Goal: Task Accomplishment & Management: Manage account settings

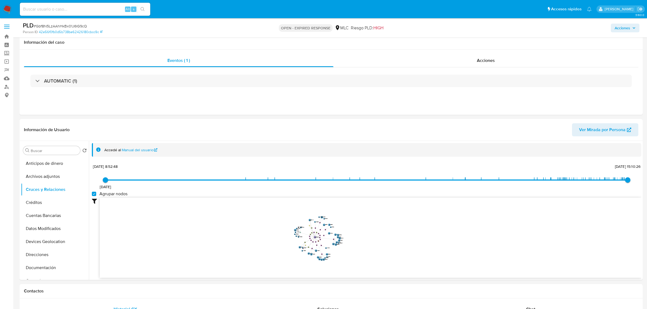
select select "10"
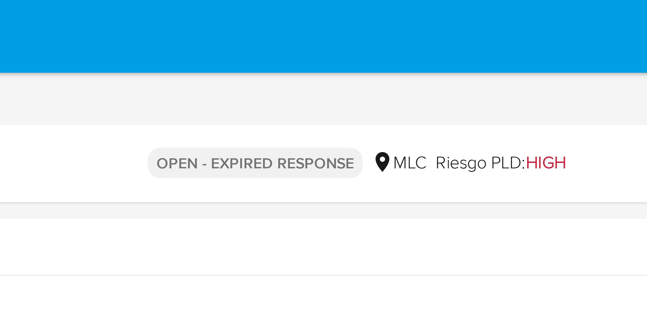
drag, startPoint x: 405, startPoint y: 166, endPoint x: 405, endPoint y: 10, distance: 156.8
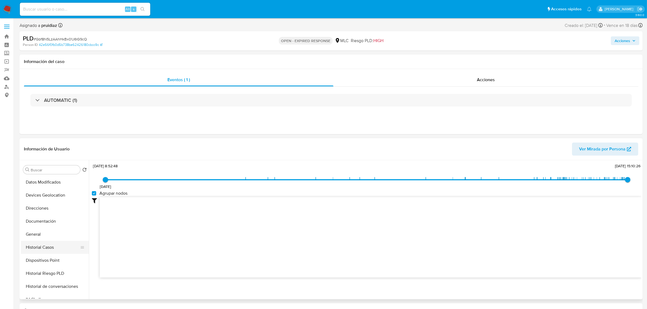
scroll to position [68, 0]
click at [36, 235] on button "General" at bounding box center [53, 232] width 64 height 13
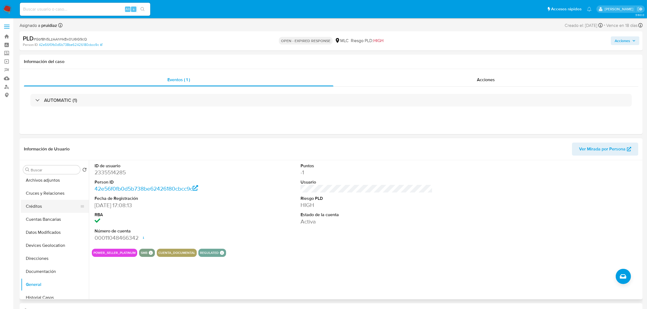
scroll to position [0, 0]
click at [49, 205] on button "Cruces y Relaciones" at bounding box center [53, 208] width 64 height 13
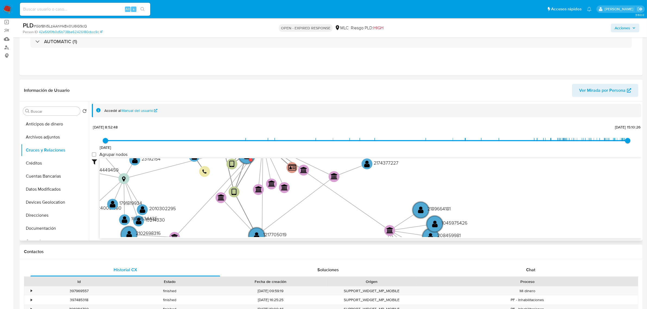
scroll to position [68, 0]
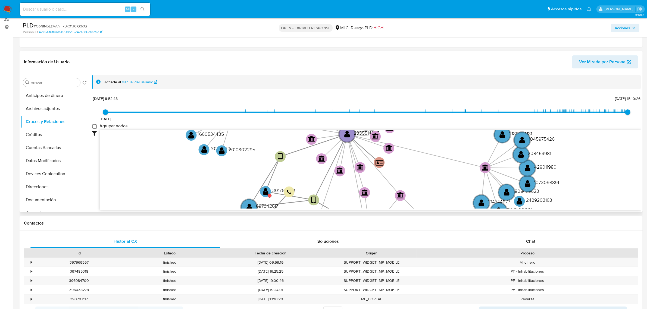
click at [94, 126] on group_nodes "Agrupar nodos" at bounding box center [94, 126] width 4 height 4
checkbox group_nodes "true"
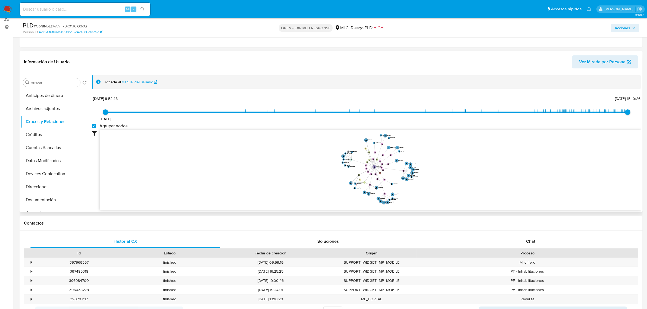
drag, startPoint x: 452, startPoint y: 158, endPoint x: 410, endPoint y: 143, distance: 45.3
click at [433, 162] on icon "user-687342617  687342617 device-635bc29008813b0018b02b73  user-2335514285  …" at bounding box center [371, 169] width 542 height 79
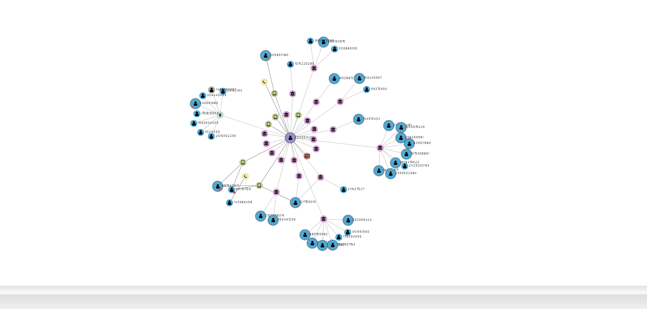
drag, startPoint x: 420, startPoint y: 167, endPoint x: 398, endPoint y: 173, distance: 22.3
click at [398, 173] on icon "user-687342617  687342617 device-635bc29008813b0018b02b73  user-2335514285  …" at bounding box center [371, 169] width 542 height 79
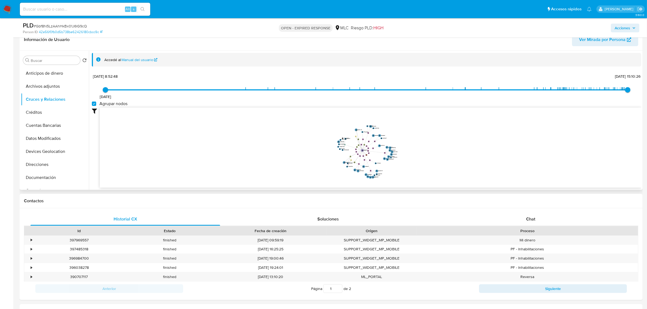
scroll to position [102, 0]
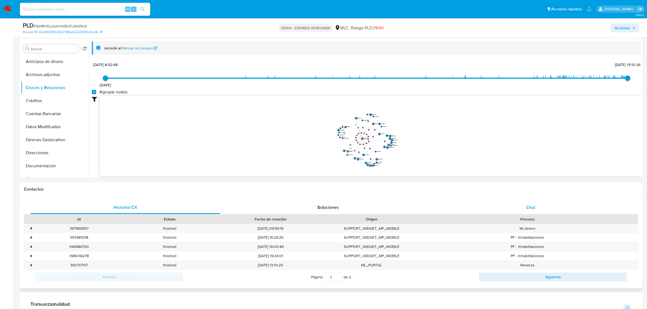
click at [557, 210] on div "Chat" at bounding box center [531, 207] width 190 height 13
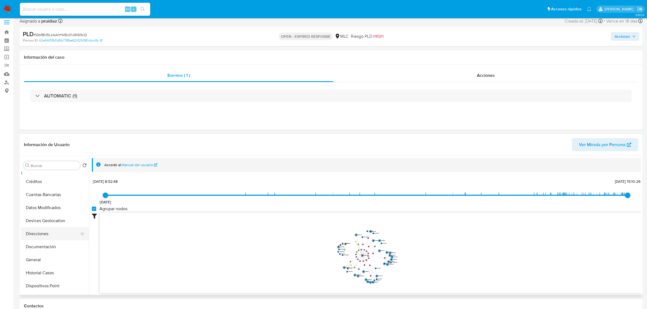
scroll to position [68, 0]
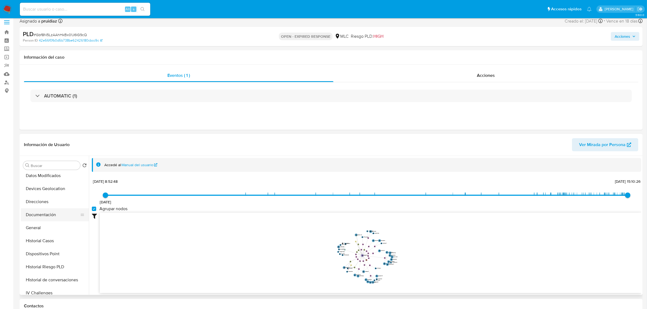
click at [52, 217] on button "Documentación" at bounding box center [53, 214] width 64 height 13
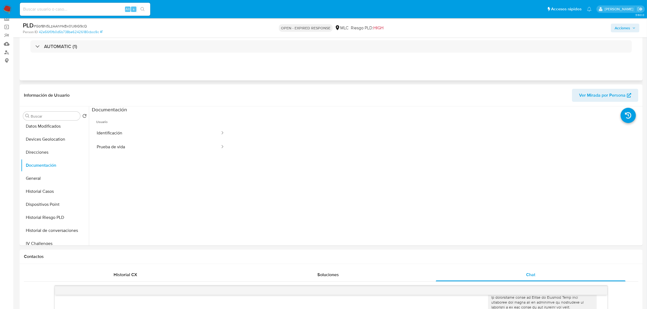
scroll to position [72, 0]
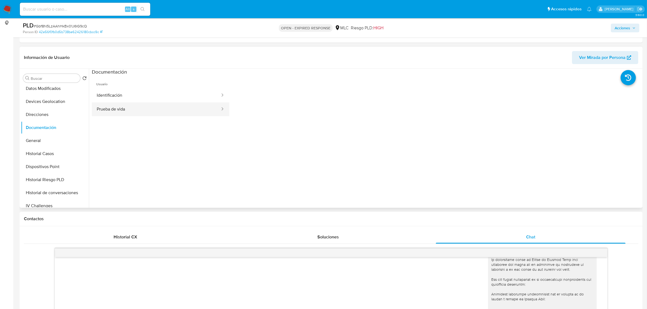
click at [136, 110] on button "Prueba de vida" at bounding box center [156, 109] width 129 height 14
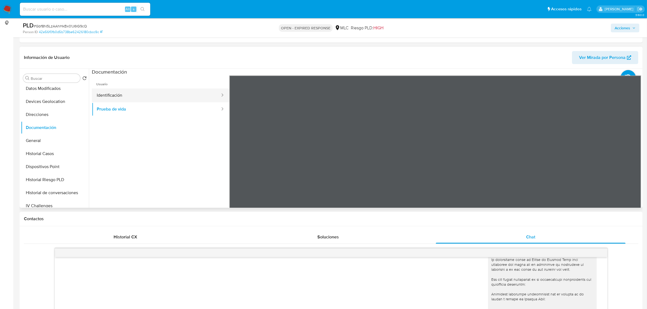
click at [173, 98] on button "Identificación" at bounding box center [156, 96] width 129 height 14
click at [630, 164] on icon at bounding box center [634, 163] width 11 height 11
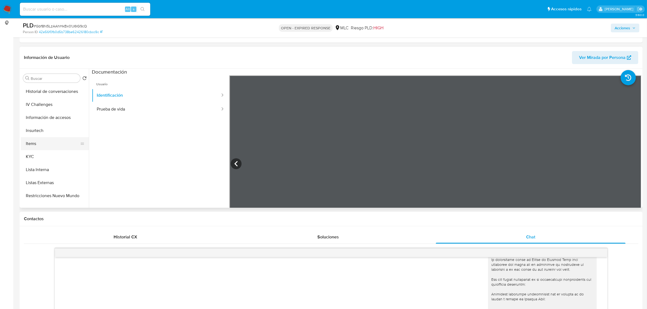
scroll to position [170, 0]
click at [36, 154] on button "KYC" at bounding box center [53, 156] width 64 height 13
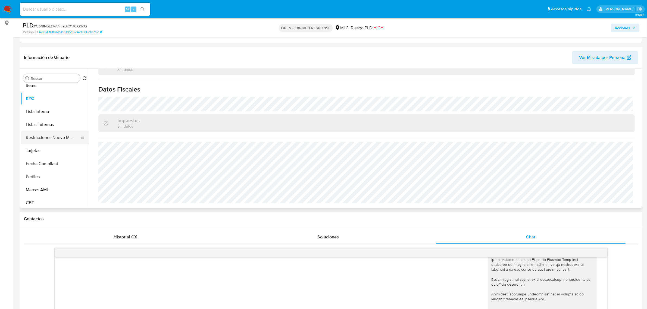
scroll to position [229, 0]
click at [61, 135] on button "Restricciones Nuevo Mundo" at bounding box center [53, 136] width 64 height 13
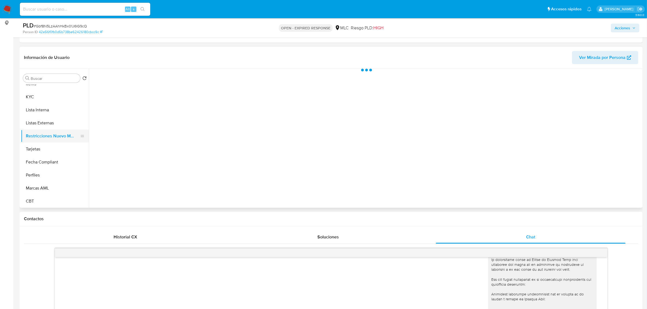
scroll to position [0, 0]
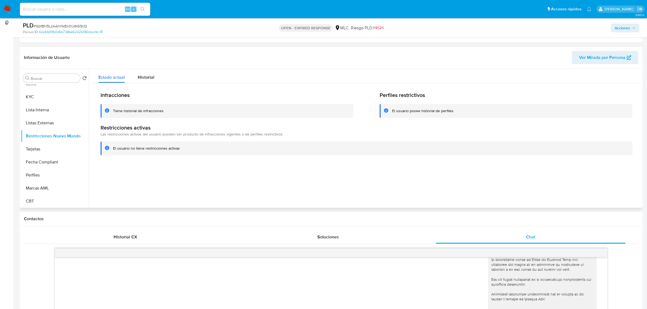
click at [146, 62] on header "Información de Usuario Ver Mirada por Persona" at bounding box center [331, 57] width 614 height 13
click at [148, 74] on span "Historial" at bounding box center [146, 77] width 17 height 6
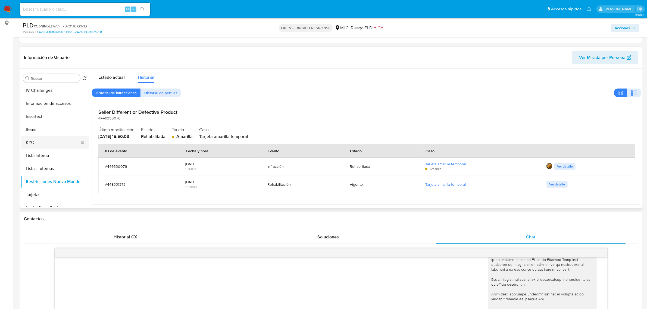
scroll to position [195, 0]
click at [38, 129] on button "KYC" at bounding box center [53, 130] width 64 height 13
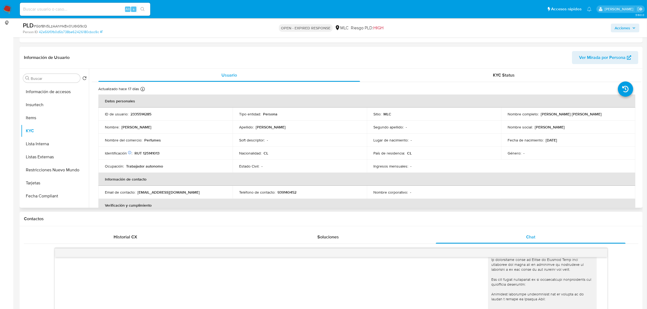
drag, startPoint x: 588, startPoint y: 114, endPoint x: 539, endPoint y: 114, distance: 48.9
click at [539, 114] on div "Nombre completo : Guillermo Luis Rodríguez Pérez" at bounding box center [568, 114] width 121 height 5
copy p "Guillermo Luis Rodríguez Pérez"
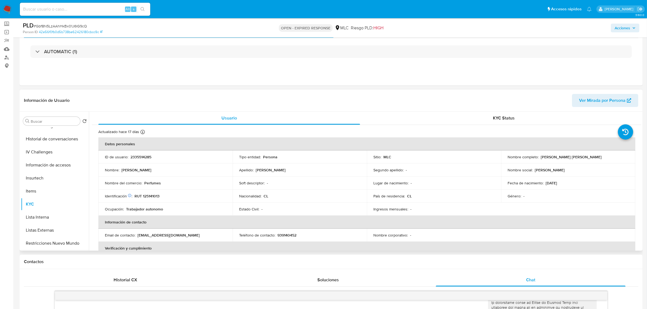
scroll to position [127, 0]
click at [30, 227] on button "Items" at bounding box center [53, 228] width 64 height 13
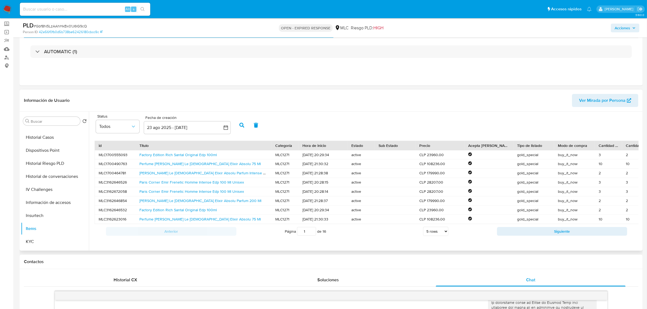
scroll to position [2, 0]
click at [160, 154] on link "Factory Edition Rich Santal Original Edp 100ml" at bounding box center [177, 154] width 77 height 5
click at [211, 161] on link "Perfume Jean Paul Gaultier Le Male Elixir Absolu 75 Ml" at bounding box center [199, 163] width 121 height 5
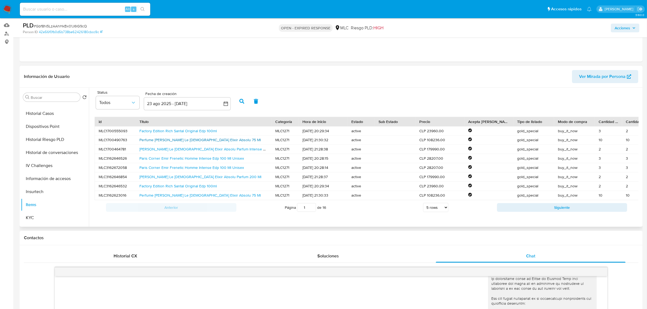
scroll to position [63, 0]
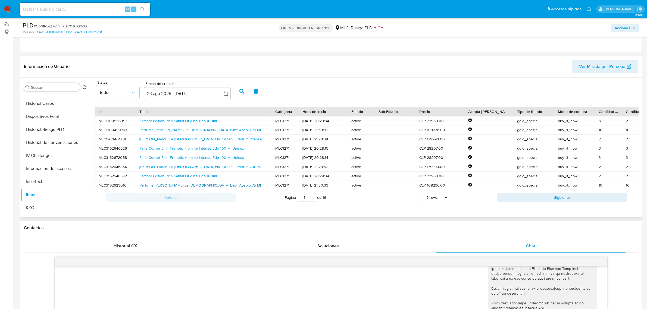
click at [180, 185] on link "Perfume Jean Paul Gaultier Le Male Elixir Absolu 75 Ml" at bounding box center [199, 185] width 121 height 5
click at [507, 200] on button "Siguiente" at bounding box center [562, 197] width 130 height 9
click at [163, 156] on link "Fragrance World Renheit Parfum Edp 100 Ml0 Ml" at bounding box center [180, 157] width 82 height 5
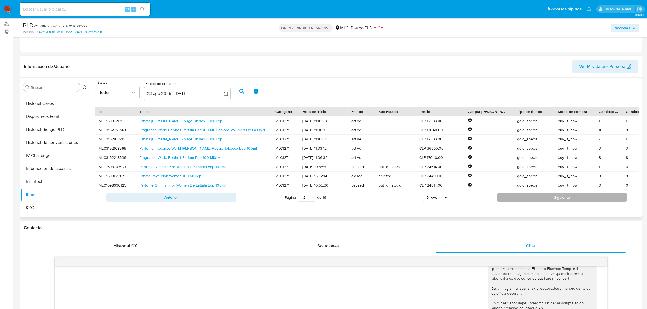
click at [516, 202] on button "Siguiente" at bounding box center [562, 197] width 130 height 9
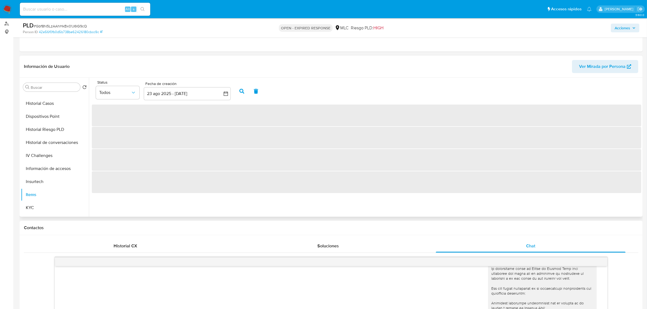
scroll to position [0, 0]
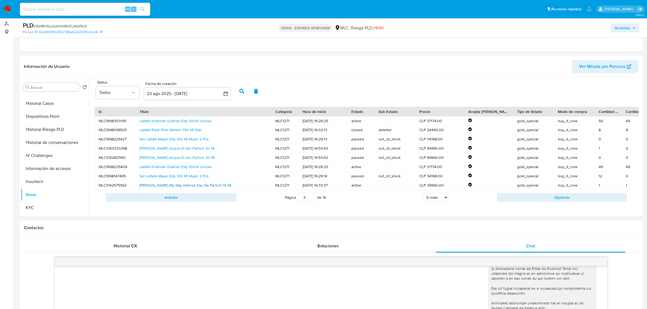
click at [178, 188] on link "Giorgio Armani My Way Intense Eau De Parfum 15 Ml" at bounding box center [185, 185] width 92 height 5
click at [533, 202] on button "Siguiente" at bounding box center [562, 197] width 130 height 9
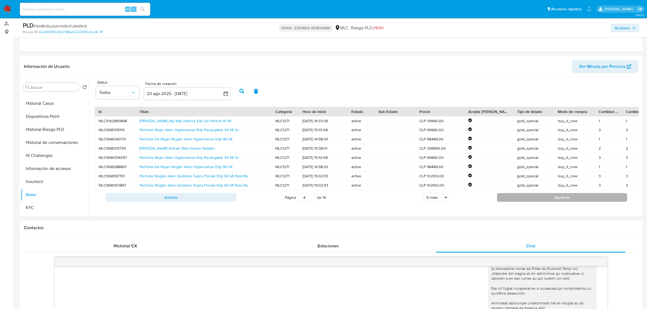
click at [538, 202] on button "Siguiente" at bounding box center [562, 197] width 130 height 9
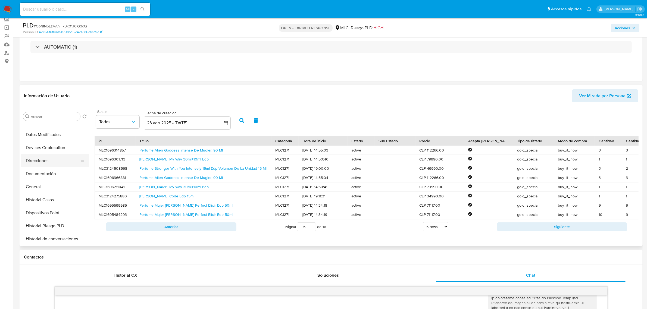
scroll to position [59, 0]
click at [39, 170] on button "Documentación" at bounding box center [53, 174] width 64 height 13
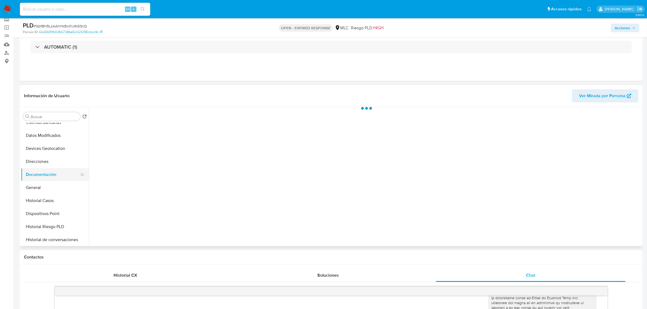
scroll to position [0, 0]
click at [173, 129] on button "Prueba de vida" at bounding box center [156, 134] width 129 height 14
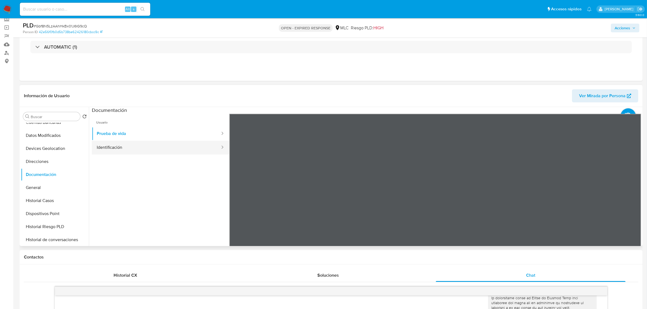
click at [165, 143] on button "Identificación" at bounding box center [156, 148] width 129 height 14
click at [631, 205] on icon at bounding box center [634, 202] width 11 height 11
click at [132, 133] on button "Prueba de vida" at bounding box center [156, 134] width 129 height 14
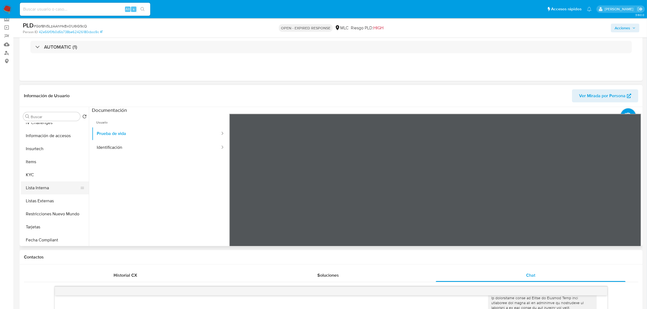
scroll to position [195, 0]
click at [43, 169] on button "KYC" at bounding box center [53, 169] width 64 height 13
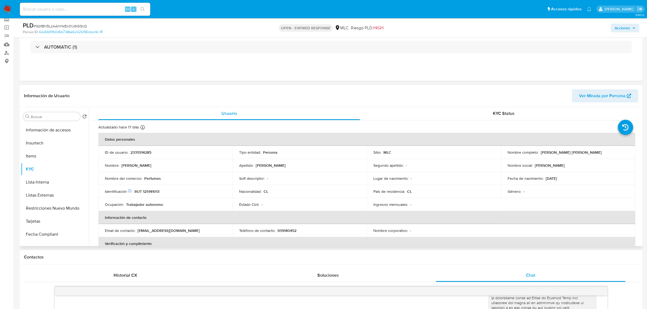
drag, startPoint x: 597, startPoint y: 153, endPoint x: 537, endPoint y: 153, distance: 60.3
click at [537, 153] on div "Nombre completo : Guillermo Luis Rodríguez Pérez" at bounding box center [568, 152] width 121 height 5
click at [139, 155] on td "ID de usuario : 2335514285" at bounding box center [165, 152] width 134 height 13
click at [139, 155] on p "2335514285" at bounding box center [140, 152] width 21 height 5
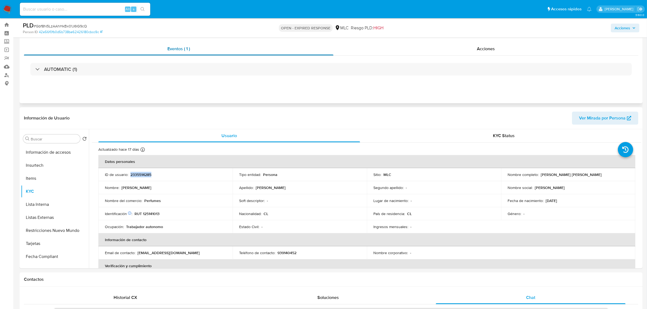
scroll to position [0, 0]
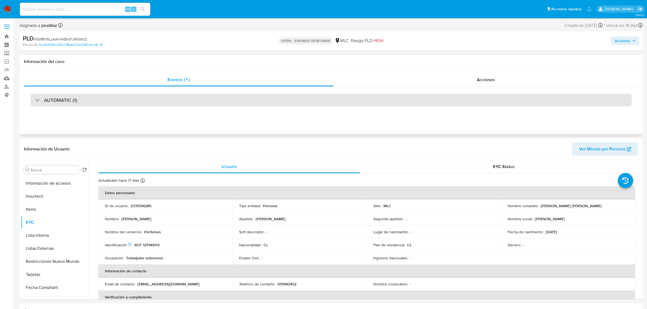
click at [75, 95] on div "AUTOMATIC (1)" at bounding box center [330, 100] width 601 height 13
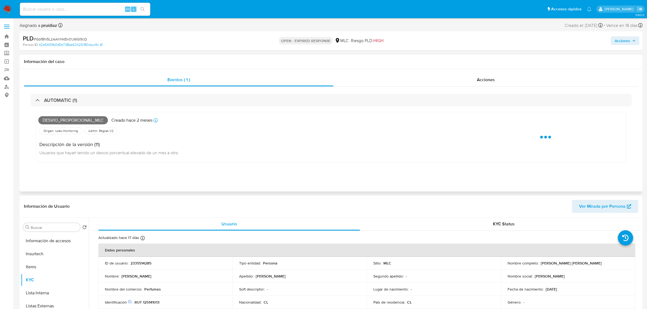
click at [67, 123] on span "Desvio_proporcional_mlc" at bounding box center [73, 120] width 70 height 8
copy span "Desvio_proporcional_mlc"
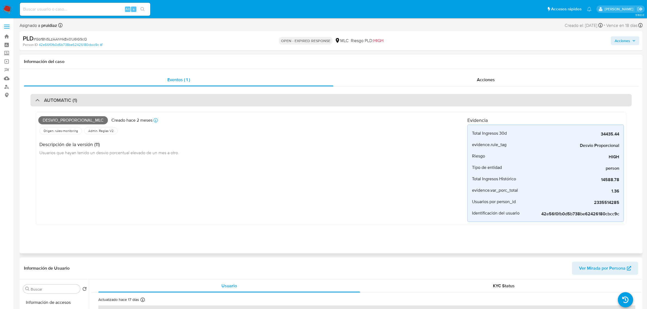
click at [95, 106] on div "AUTOMATIC (1)" at bounding box center [330, 100] width 601 height 13
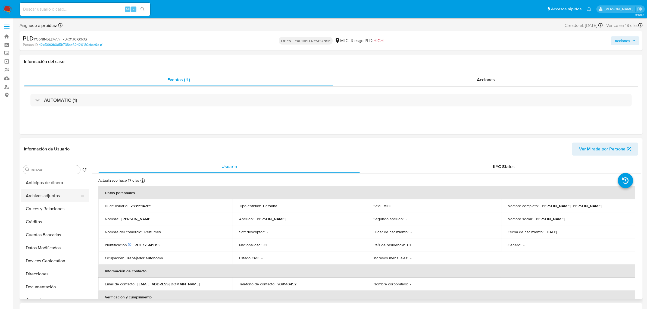
click at [36, 196] on button "Archivos adjuntos" at bounding box center [53, 195] width 64 height 13
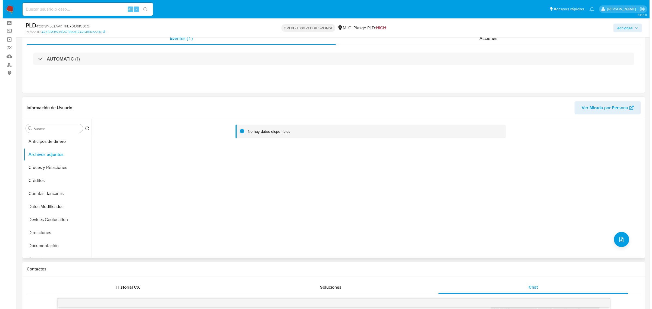
scroll to position [34, 0]
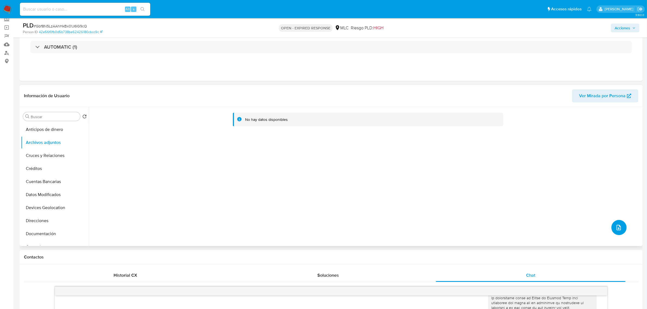
click at [617, 224] on icon "upload-file" at bounding box center [619, 227] width 7 height 7
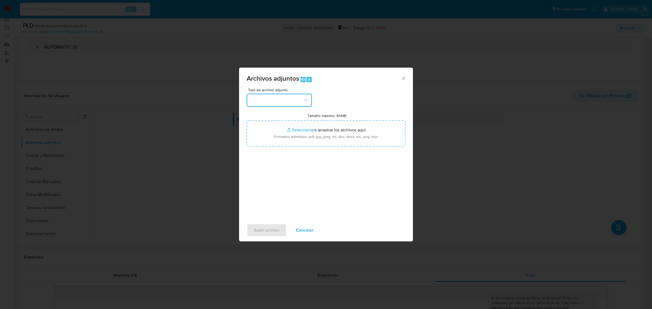
click at [288, 102] on button "button" at bounding box center [279, 100] width 65 height 13
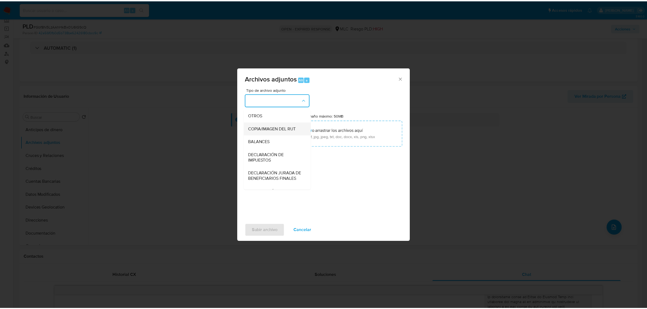
scroll to position [90, 0]
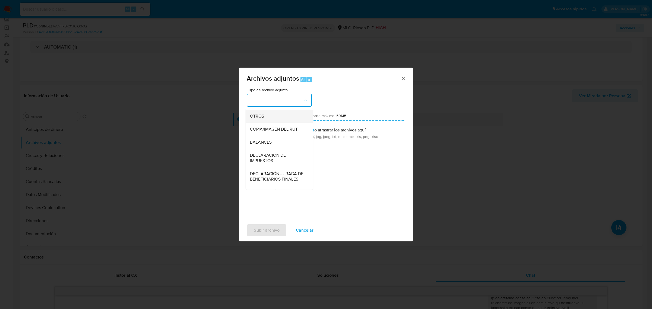
click at [268, 120] on div "OTROS" at bounding box center [277, 116] width 55 height 13
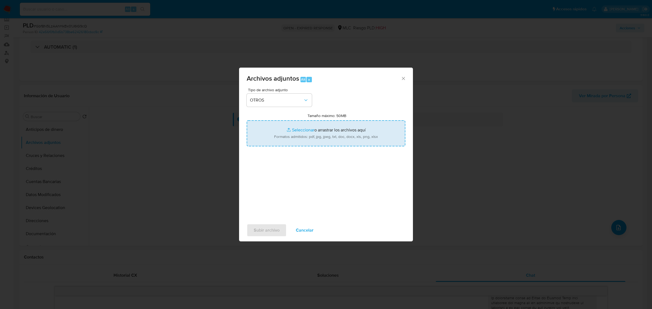
click at [302, 125] on input "Tamaño máximo: 50MB Seleccionar archivos" at bounding box center [326, 133] width 159 height 26
type input "C:\fakepath\2335514285 - 22_09_2025.xlsx"
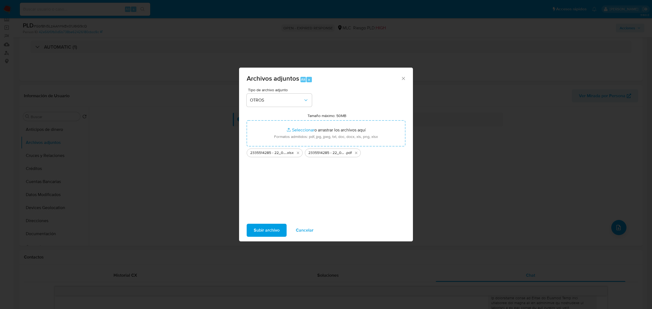
click at [268, 230] on span "Subir archivo" at bounding box center [267, 230] width 26 height 12
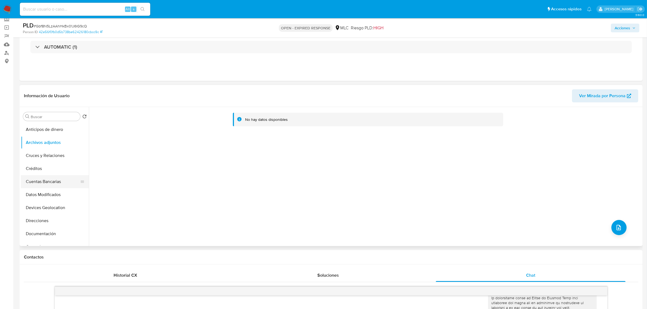
click at [41, 183] on button "Cuentas Bancarias" at bounding box center [53, 181] width 64 height 13
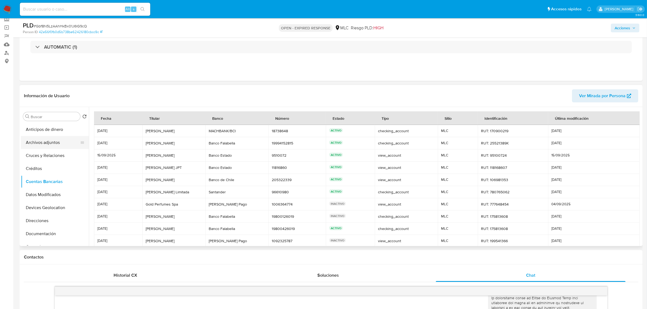
click at [42, 141] on button "Archivos adjuntos" at bounding box center [53, 142] width 64 height 13
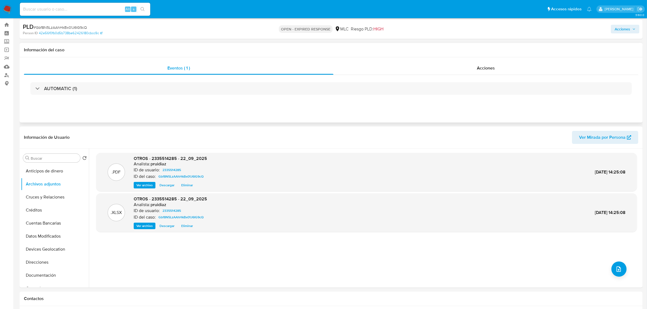
scroll to position [0, 0]
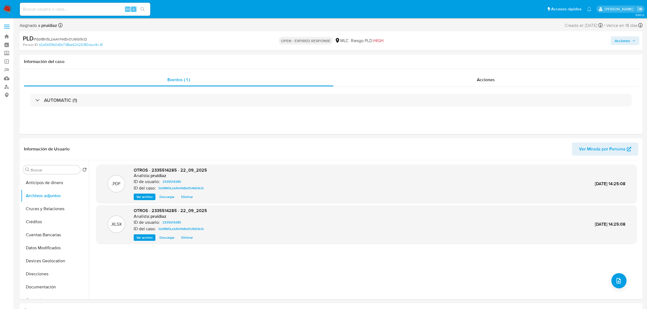
click at [67, 40] on span "# Gbf8N5LzAAhHkBx01J6IG9cQ" at bounding box center [60, 38] width 53 height 5
copy span "Gbf8N5LzAAhHkBx01J6IG9cQ"
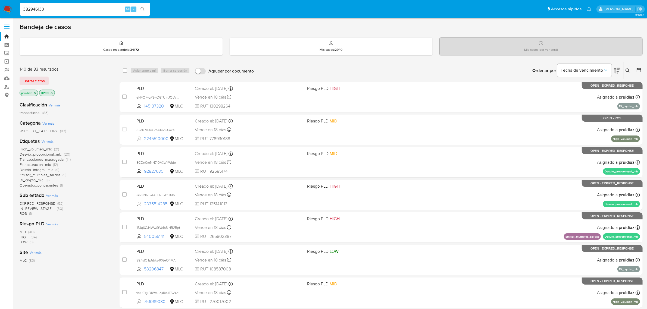
type input "382946133"
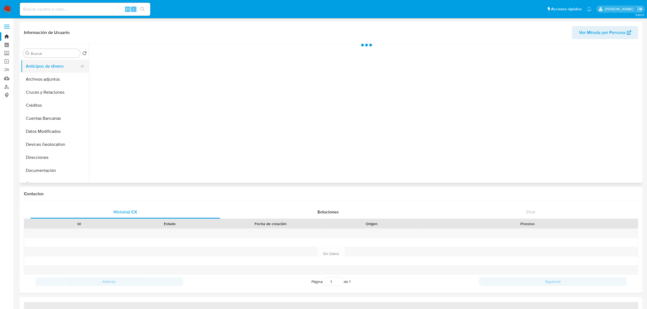
select select "10"
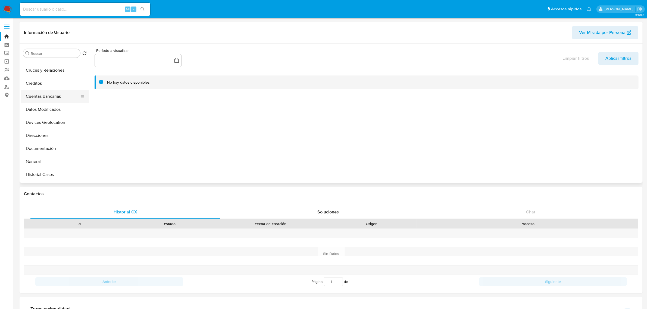
scroll to position [34, 0]
click at [47, 133] on button "Documentación" at bounding box center [53, 136] width 64 height 13
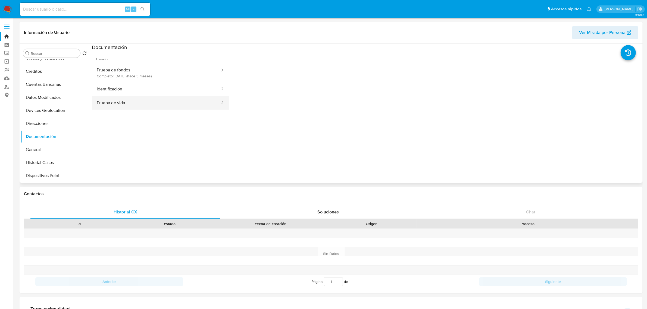
click at [126, 100] on button "Prueba de vida" at bounding box center [156, 103] width 129 height 14
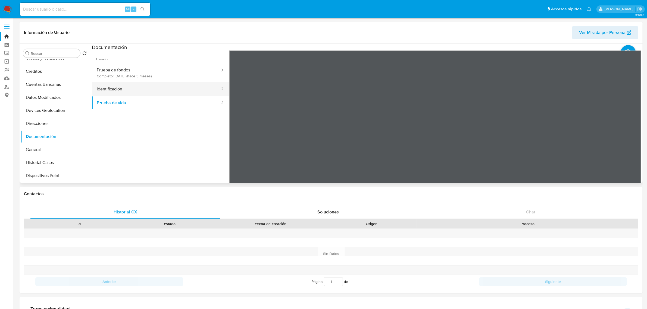
click at [118, 84] on button "Identificación" at bounding box center [156, 89] width 129 height 14
click at [631, 137] on icon at bounding box center [634, 138] width 11 height 11
click at [121, 65] on button "Prueba de fondos Completo: 16/06/2025 (hace 3 meses)" at bounding box center [156, 73] width 129 height 18
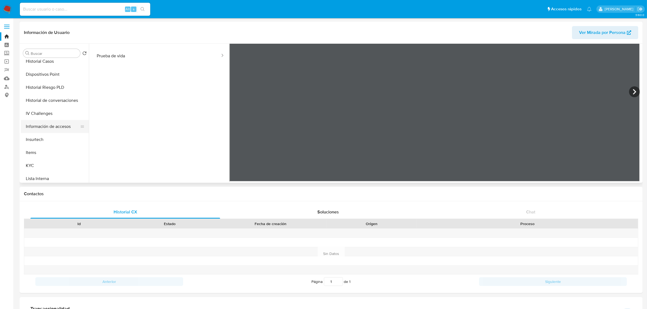
scroll to position [136, 0]
click at [30, 163] on button "KYC" at bounding box center [53, 165] width 64 height 13
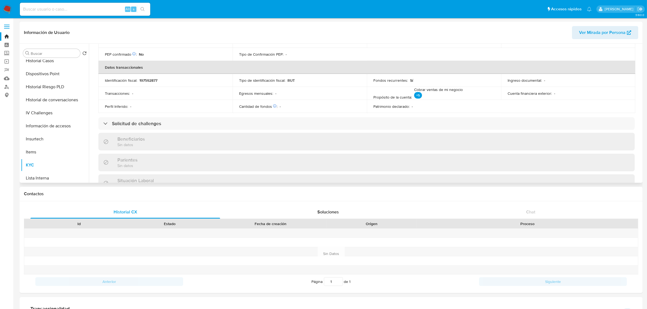
scroll to position [204, 0]
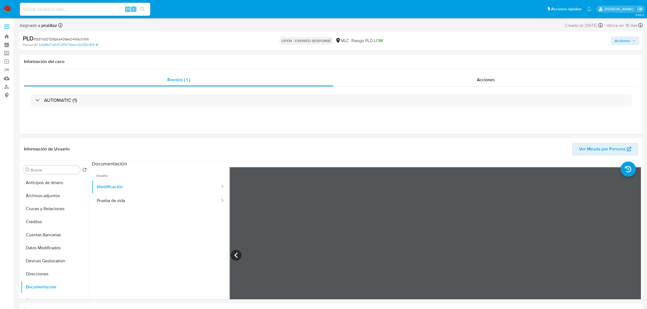
select select "10"
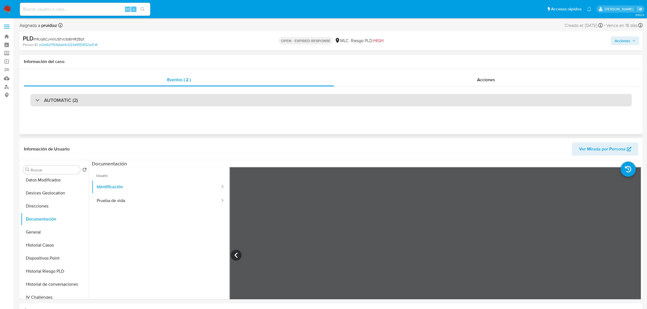
click at [64, 98] on h3 "AUTOMATIC (2)" at bounding box center [61, 100] width 34 height 6
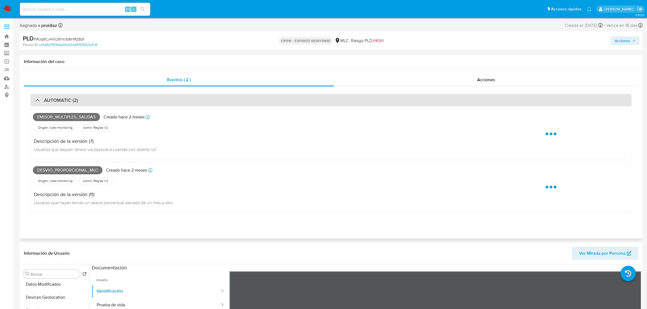
click at [64, 98] on h3 "AUTOMATIC (2)" at bounding box center [61, 100] width 34 height 6
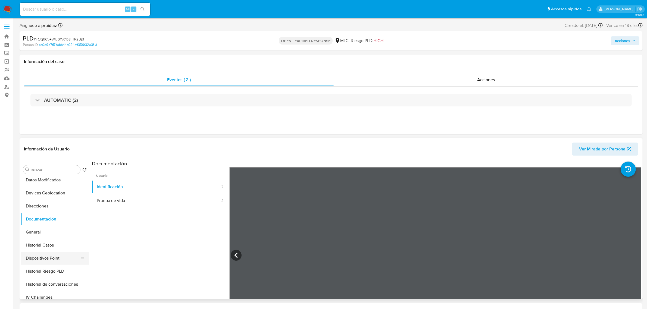
scroll to position [102, 0]
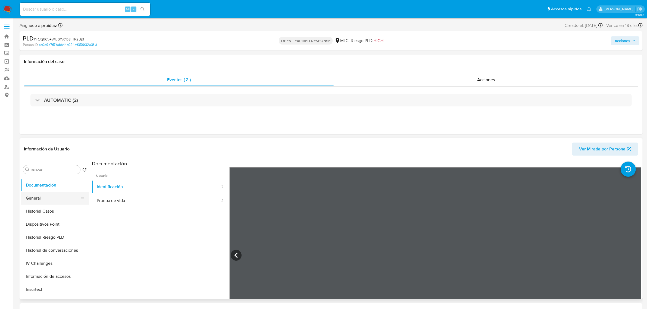
click at [41, 196] on button "General" at bounding box center [53, 198] width 64 height 13
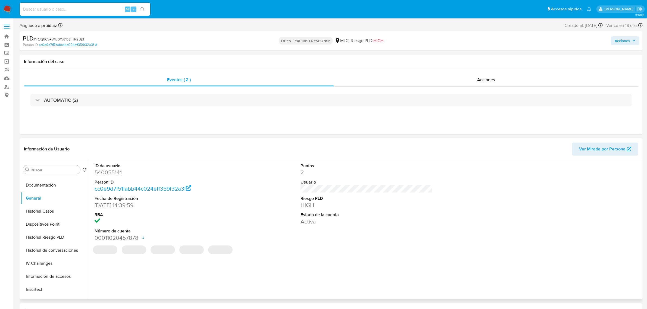
click at [114, 176] on dd "540055141" at bounding box center [161, 173] width 132 height 8
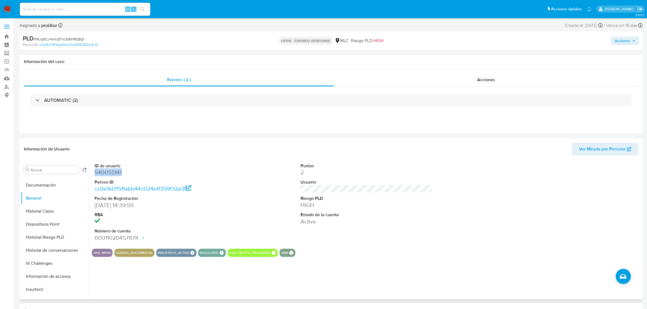
copy dd "540055141"
click at [44, 210] on button "Historial Casos" at bounding box center [53, 211] width 64 height 13
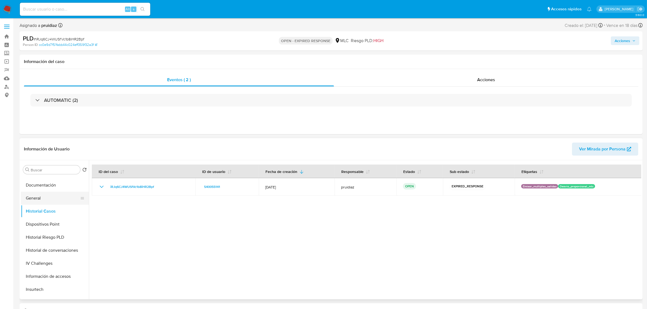
click at [54, 195] on button "General" at bounding box center [53, 198] width 64 height 13
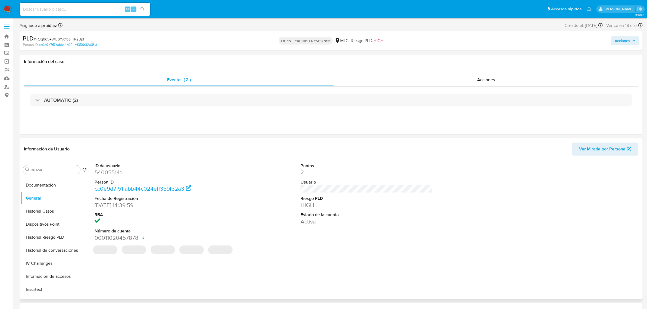
click at [114, 172] on dd "540055141" at bounding box center [161, 173] width 132 height 8
copy dd "540055141"
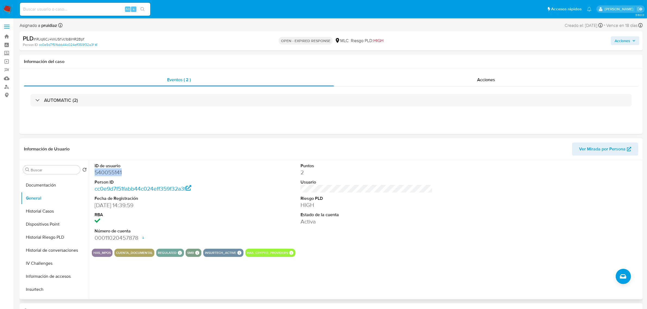
click at [110, 174] on dd "540055141" at bounding box center [161, 173] width 132 height 8
click at [109, 176] on dd "540055141" at bounding box center [161, 173] width 132 height 8
click at [70, 38] on span "# iRJq6CJ4WUSfVc1b8iHR2Bpf" at bounding box center [59, 38] width 51 height 5
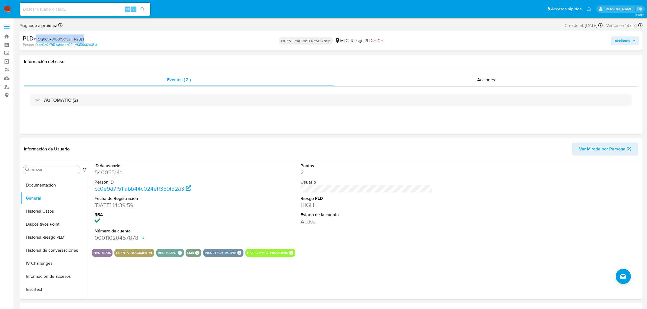
click at [70, 38] on span "# iRJq6CJ4WUSfVc1b8iHR2Bpf" at bounding box center [59, 38] width 51 height 5
copy span "iRJq6CJ4WUSfVc1b8iHR2Bpf"
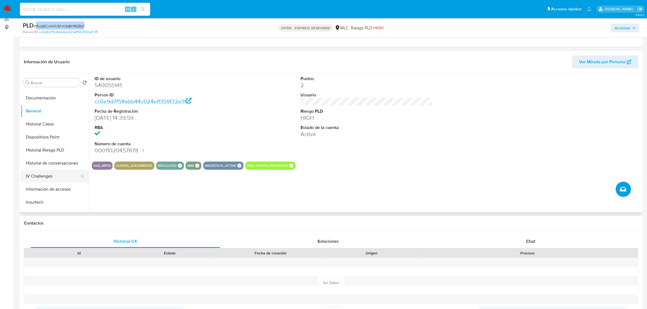
scroll to position [170, 0]
click at [55, 164] on button "KYC" at bounding box center [53, 160] width 64 height 13
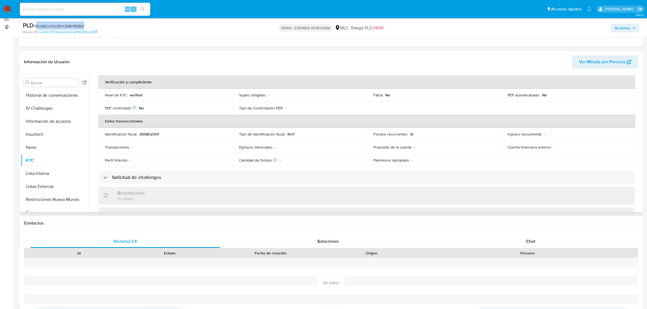
scroll to position [0, 0]
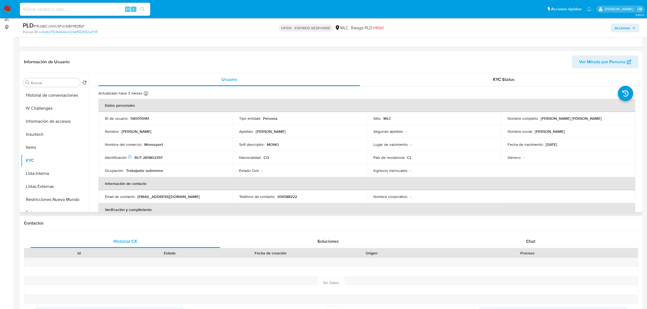
click at [158, 159] on p "RUT 265802397" at bounding box center [149, 157] width 28 height 5
copy p "265802397"
drag, startPoint x: 152, startPoint y: 154, endPoint x: 153, endPoint y: 158, distance: 4.1
click at [153, 158] on p "RUT 265802397" at bounding box center [149, 157] width 28 height 5
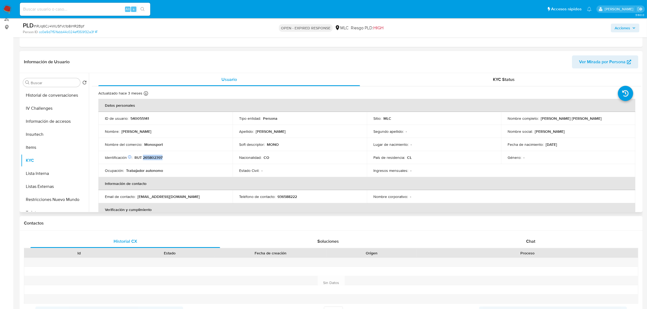
click at [153, 158] on p "RUT 265802397" at bounding box center [149, 157] width 28 height 5
copy p "265802397"
click at [160, 158] on p "RUT 265802397" at bounding box center [149, 157] width 28 height 5
click at [153, 158] on p "RUT 265802397" at bounding box center [149, 157] width 28 height 5
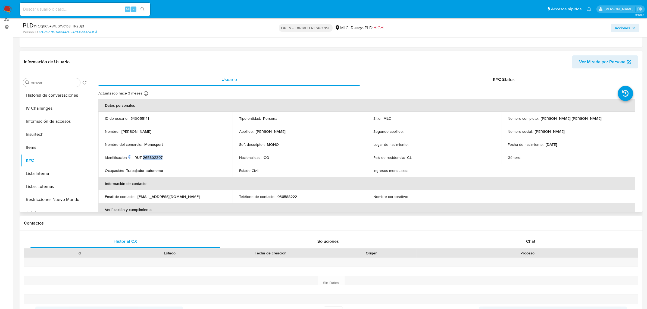
click at [153, 158] on p "RUT 265802397" at bounding box center [149, 157] width 28 height 5
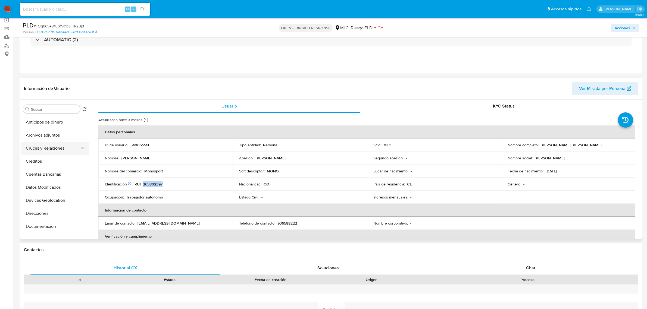
click at [58, 118] on div "Buscar Volver al orden por defecto Anticipos de dinero Archivos adjuntos Cruces…" at bounding box center [55, 170] width 68 height 138
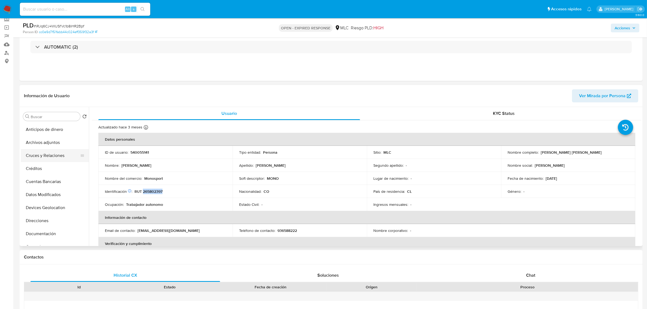
click at [48, 156] on button "Cruces y Relaciones" at bounding box center [53, 155] width 64 height 13
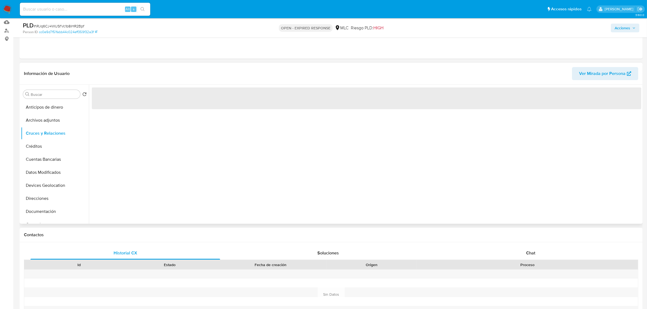
scroll to position [68, 0]
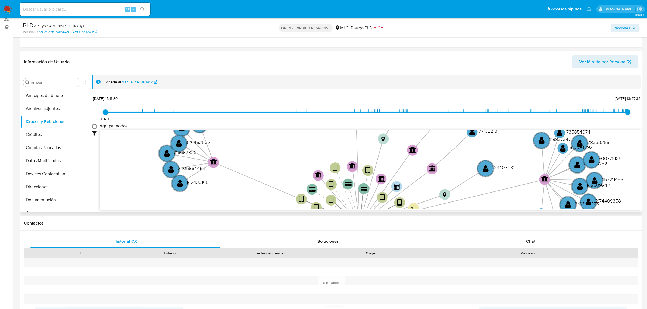
click at [93, 126] on group_nodes "Agrupar nodos" at bounding box center [94, 126] width 4 height 4
checkbox group_nodes "true"
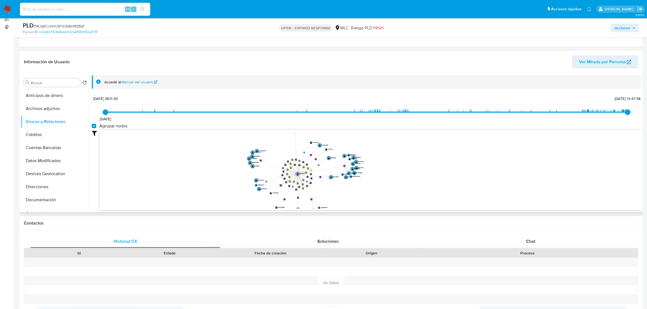
click at [391, 154] on icon "device-66fa23a29115f20cac8fb4f9  user-540055141  540055141 device-66ceb1d13ab…" at bounding box center [371, 169] width 542 height 79
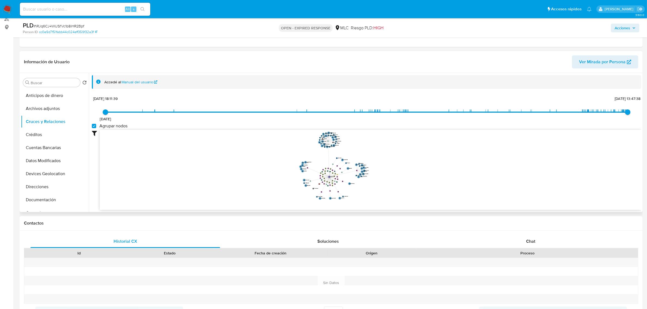
drag, startPoint x: 399, startPoint y: 149, endPoint x: 393, endPoint y: 161, distance: 13.0
click at [393, 161] on icon "device-66fa23a29115f20cac8fb4f9  user-540055141  540055141 device-66ceb1d13ab…" at bounding box center [371, 169] width 542 height 79
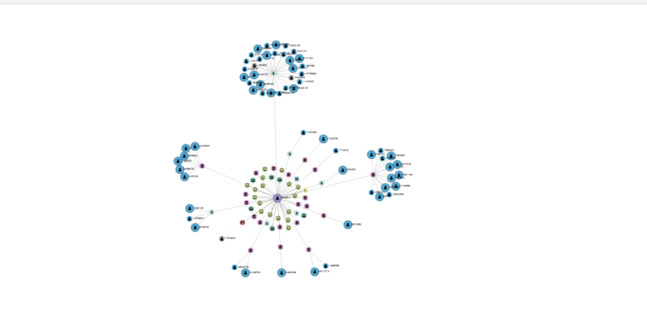
drag, startPoint x: 375, startPoint y: 186, endPoint x: 372, endPoint y: 186, distance: 3.6
click at [372, 186] on icon "device-66fa23a29115f20cac8fb4f9  user-540055141  540055141 device-66ceb1d13ab…" at bounding box center [371, 169] width 542 height 79
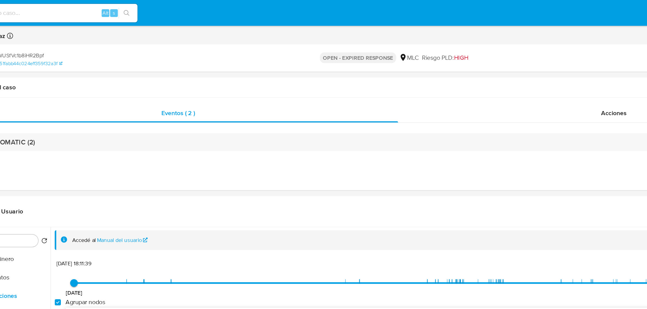
click at [356, 38] on span "Riesgo PLD: HIGH" at bounding box center [367, 41] width 33 height 6
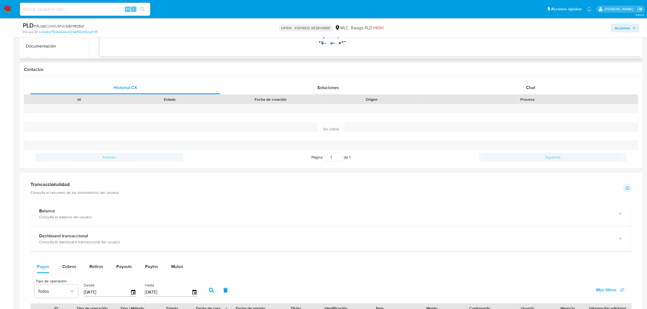
scroll to position [238, 0]
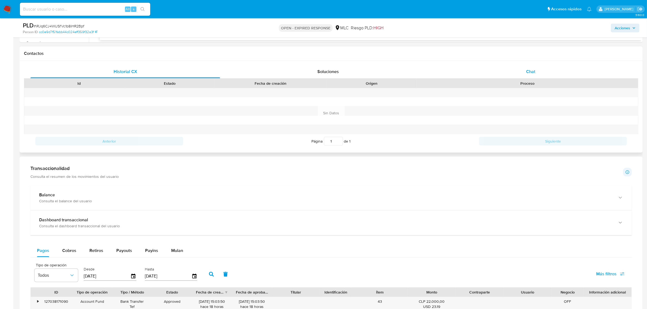
click at [531, 74] on span "Chat" at bounding box center [530, 71] width 9 height 6
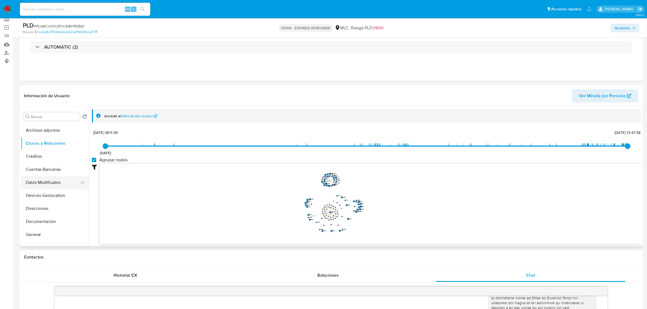
scroll to position [34, 0]
click at [50, 198] on button "Documentación" at bounding box center [53, 200] width 64 height 13
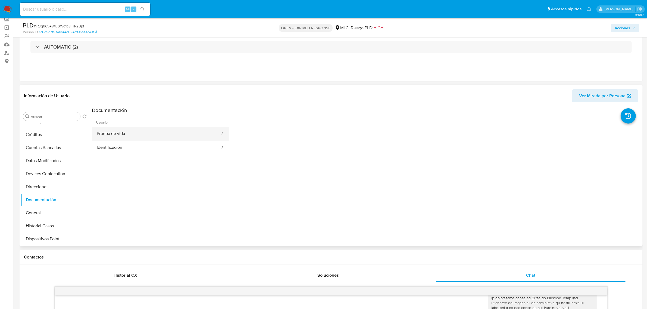
click at [119, 137] on button "Prueba de vida" at bounding box center [156, 134] width 129 height 14
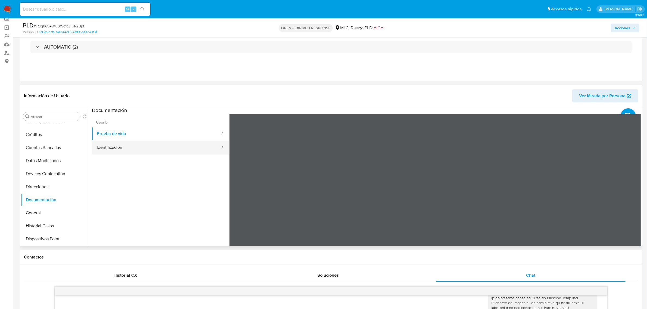
click at [141, 144] on button "Identificación" at bounding box center [156, 148] width 129 height 14
click at [636, 201] on icon at bounding box center [634, 202] width 11 height 11
click at [238, 200] on icon at bounding box center [236, 202] width 11 height 11
click at [629, 202] on icon at bounding box center [634, 202] width 11 height 11
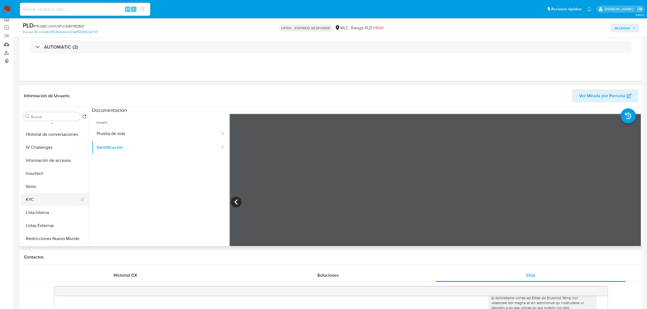
scroll to position [204, 0]
click at [32, 162] on button "KYC" at bounding box center [53, 160] width 64 height 13
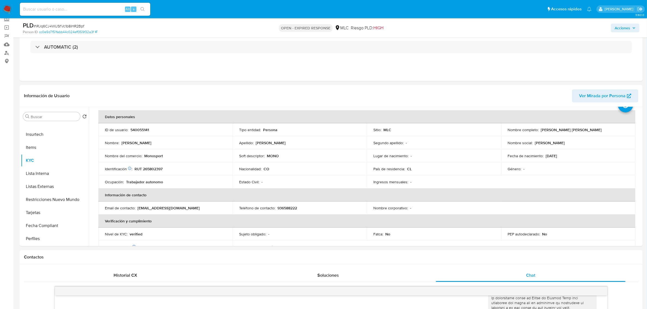
scroll to position [0, 0]
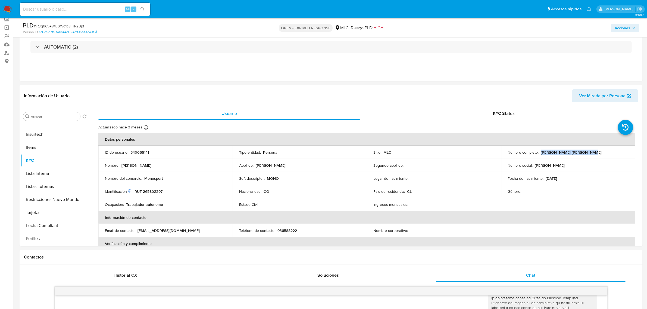
drag, startPoint x: 593, startPoint y: 156, endPoint x: 539, endPoint y: 152, distance: 54.7
click at [539, 153] on td "Nombre completo : Victor Hugo Vargas Ibañez" at bounding box center [568, 152] width 134 height 13
copy p "[PERSON_NAME] [PERSON_NAME]"
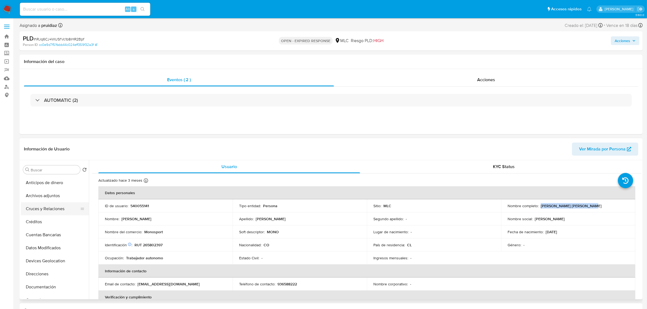
click at [52, 207] on button "Cruces y Relaciones" at bounding box center [53, 208] width 64 height 13
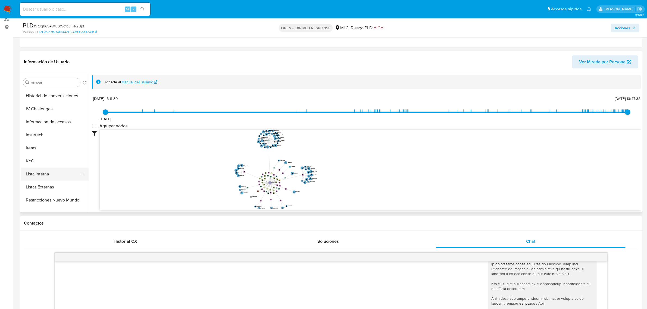
scroll to position [170, 0]
click at [32, 164] on button "KYC" at bounding box center [53, 160] width 64 height 13
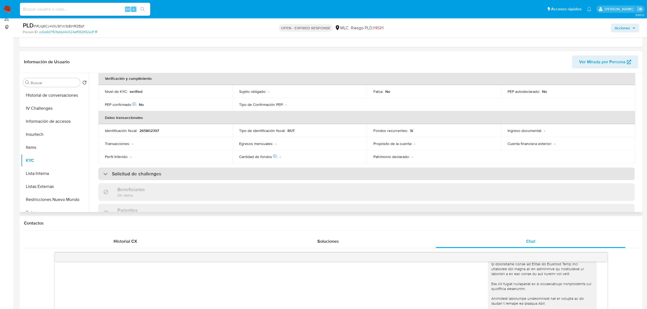
scroll to position [136, 0]
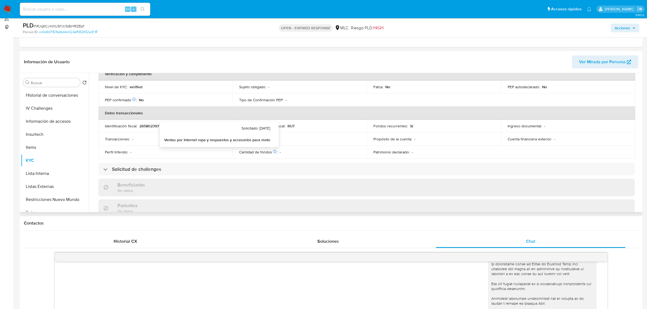
click at [273, 150] on icon at bounding box center [275, 152] width 4 height 4
click at [268, 141] on p "Egresos mensuales :" at bounding box center [256, 139] width 34 height 5
click at [273, 151] on icon at bounding box center [275, 152] width 4 height 4
click at [263, 139] on p "Egresos mensuales :" at bounding box center [256, 139] width 34 height 5
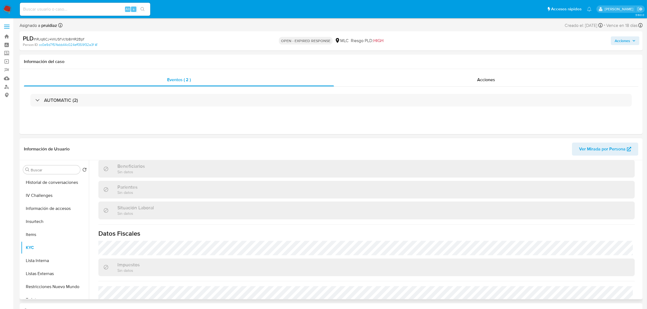
scroll to position [226, 0]
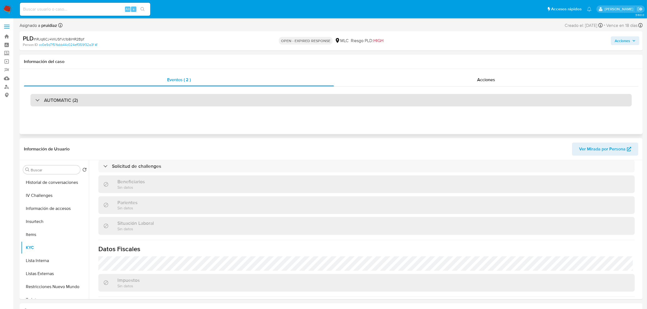
click at [109, 102] on div "AUTOMATIC (2)" at bounding box center [330, 100] width 601 height 13
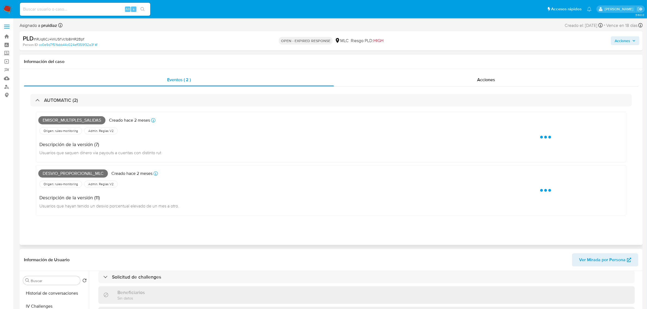
click at [67, 120] on span "Emisor_multiples_salidas" at bounding box center [71, 120] width 67 height 8
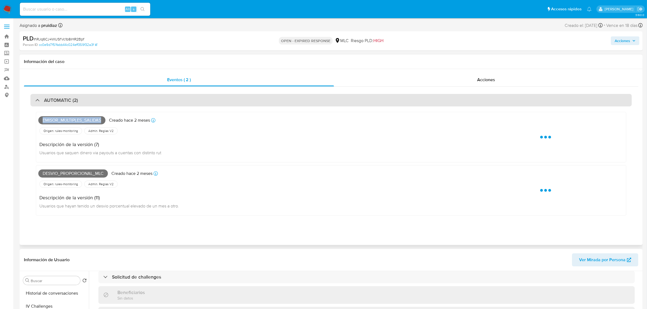
copy span "Emisor_multiples_salidas"
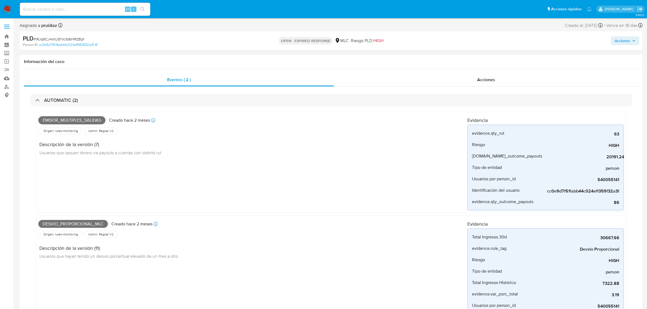
click at [78, 222] on span "Desvio_proporcional_mlc" at bounding box center [73, 224] width 70 height 8
copy span "Desvio_proporcional_mlc"
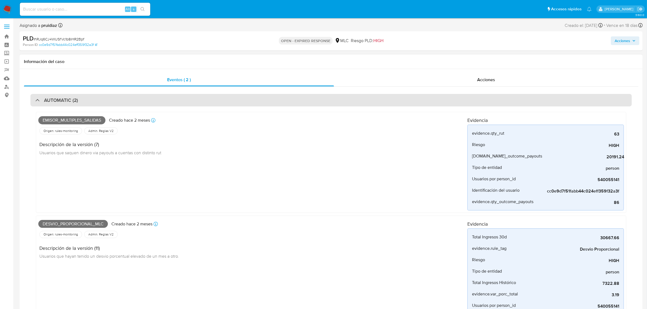
click at [104, 99] on div "AUTOMATIC (2)" at bounding box center [330, 100] width 601 height 13
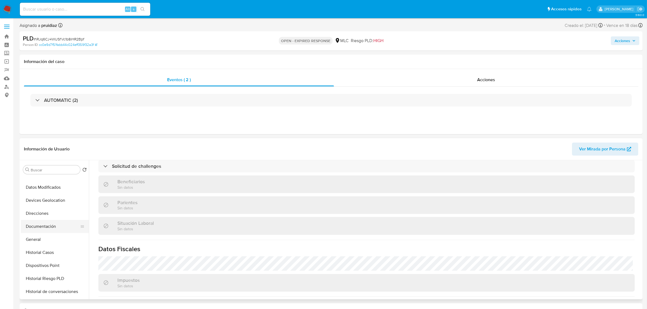
scroll to position [0, 0]
click at [41, 192] on button "Archivos adjuntos" at bounding box center [53, 195] width 64 height 13
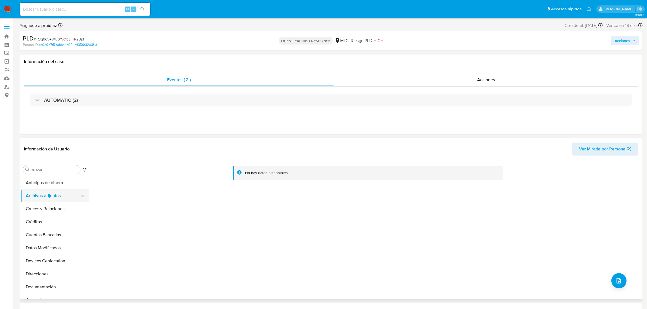
click at [47, 200] on button "Archivos adjuntos" at bounding box center [53, 195] width 64 height 13
click at [55, 236] on button "Cuentas Bancarias" at bounding box center [53, 235] width 64 height 13
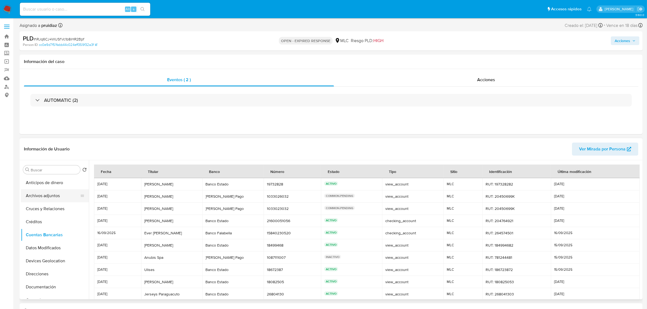
click at [52, 195] on button "Archivos adjuntos" at bounding box center [53, 195] width 64 height 13
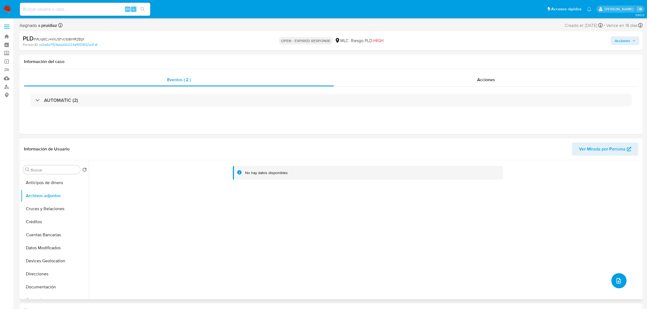
click at [623, 282] on button "upload-file" at bounding box center [618, 280] width 15 height 15
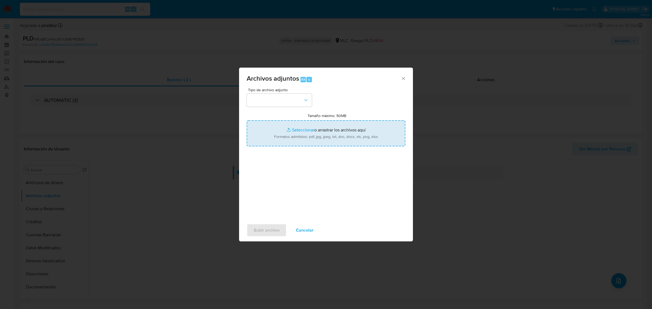
click at [304, 139] on input "Tamaño máximo: 50MB Seleccionar archivos" at bounding box center [326, 133] width 159 height 26
type input "C:\fakepath\540055141 - 22_09_2025.xlsx"
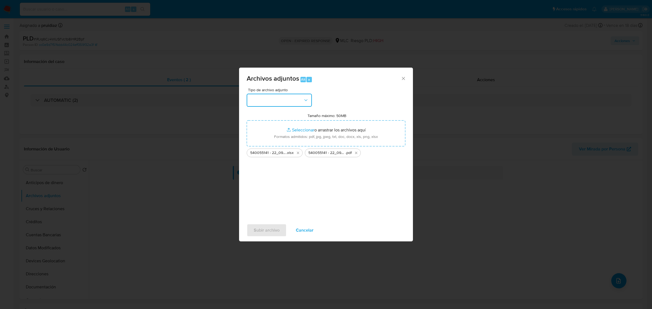
click at [296, 104] on button "button" at bounding box center [279, 100] width 65 height 13
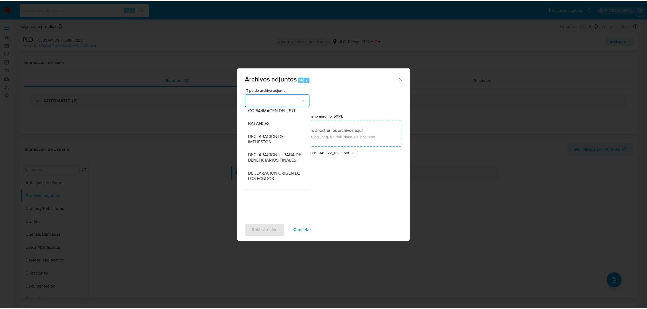
scroll to position [90, 0]
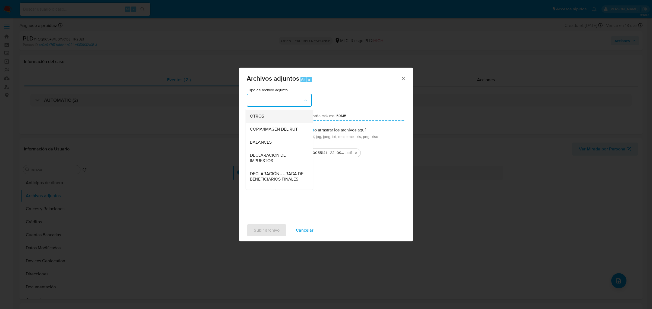
click at [259, 119] on span "OTROS" at bounding box center [257, 115] width 14 height 5
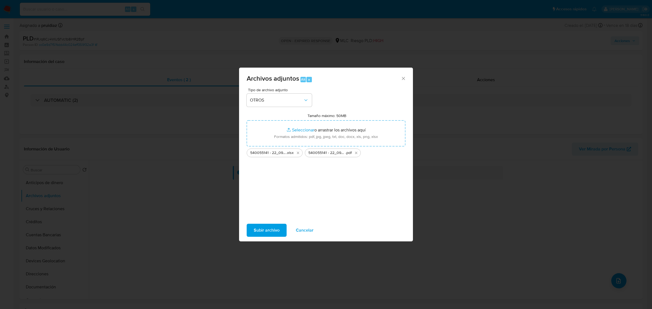
click at [273, 229] on span "Subir archivo" at bounding box center [267, 230] width 26 height 12
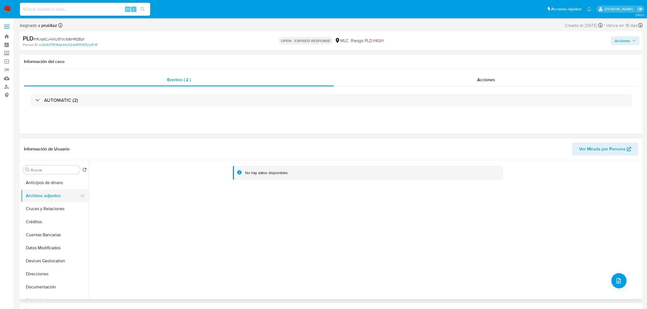
click at [51, 195] on button "Archivos adjuntos" at bounding box center [53, 195] width 64 height 13
click at [54, 211] on button "Cruces y Relaciones" at bounding box center [53, 208] width 64 height 13
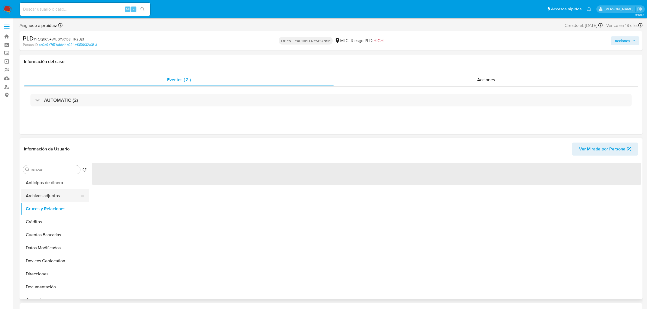
click at [45, 196] on button "Archivos adjuntos" at bounding box center [53, 195] width 64 height 13
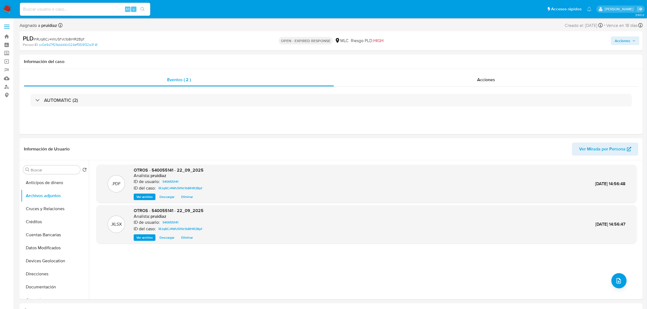
click at [77, 38] on span "# iRJq6CJ4WUSfVc1b8iHR2Bpf" at bounding box center [59, 38] width 51 height 5
copy span "iRJq6CJ4WUSfVc1b8iHR2Bpf"
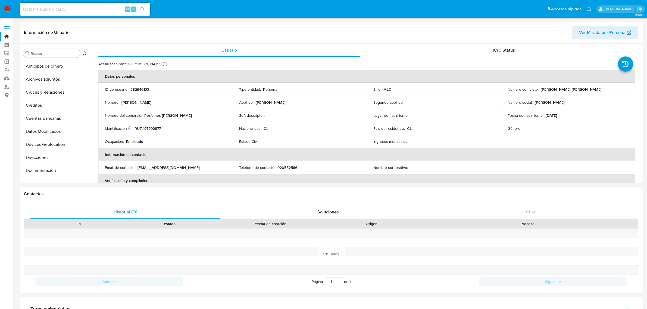
select select "10"
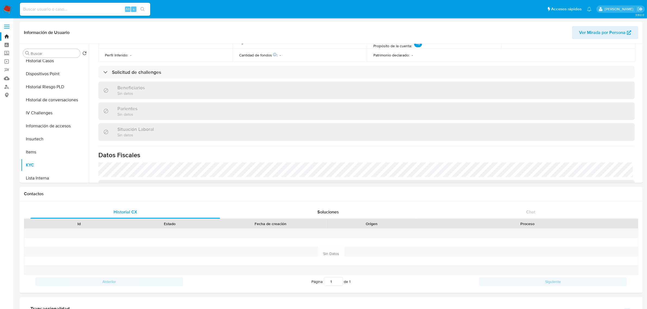
click at [7, 9] on img at bounding box center [7, 9] width 9 height 9
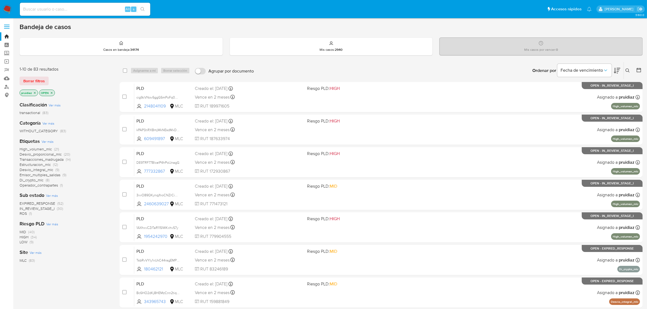
click at [614, 69] on icon at bounding box center [617, 70] width 7 height 7
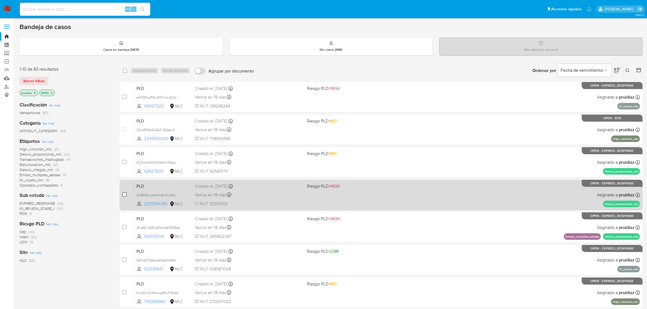
click at [124, 195] on input "checkbox" at bounding box center [124, 194] width 4 height 4
checkbox input "true"
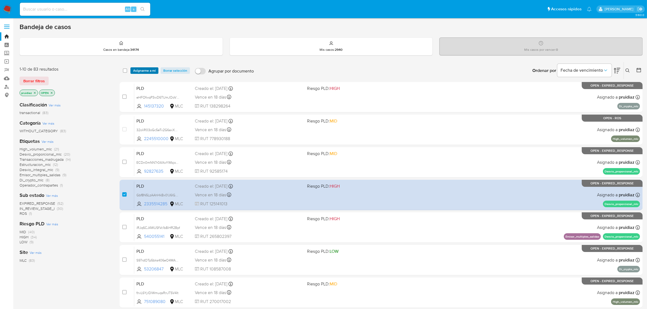
click at [149, 68] on span "Asignarme a mí" at bounding box center [144, 70] width 23 height 5
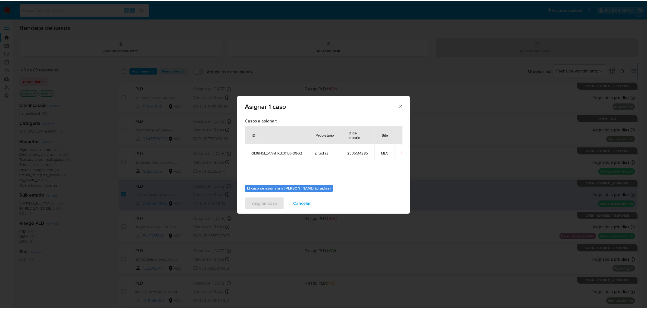
scroll to position [28, 0]
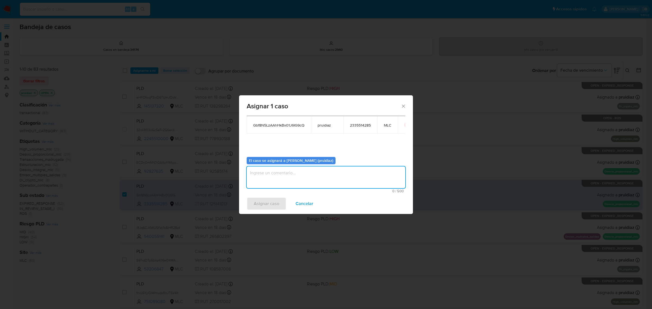
click at [287, 178] on textarea "assign-modal" at bounding box center [326, 178] width 159 height 22
type textarea "-"
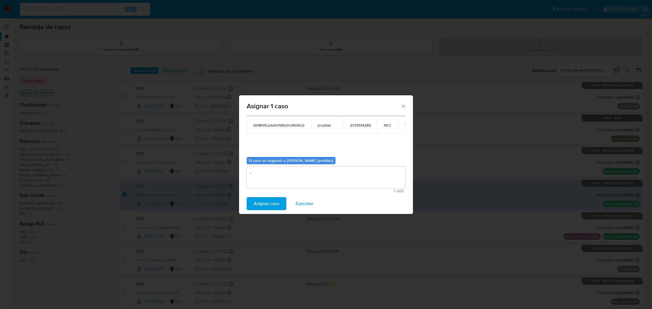
click at [255, 201] on span "Asignar caso" at bounding box center [267, 204] width 26 height 12
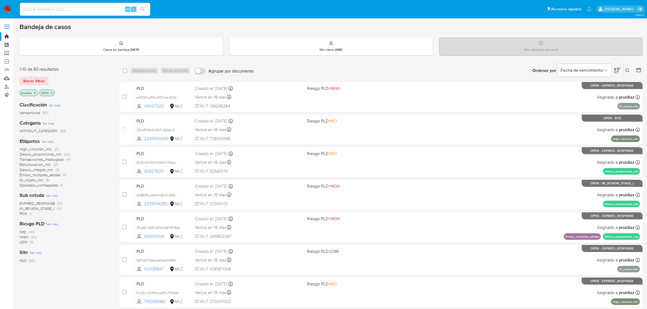
click at [10, 9] on img at bounding box center [7, 9] width 9 height 9
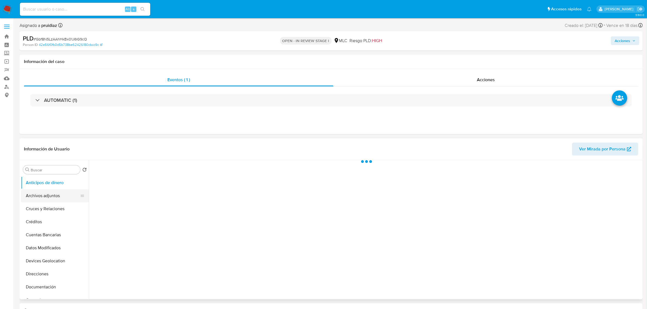
click at [51, 194] on button "Archivos adjuntos" at bounding box center [53, 195] width 64 height 13
select select "10"
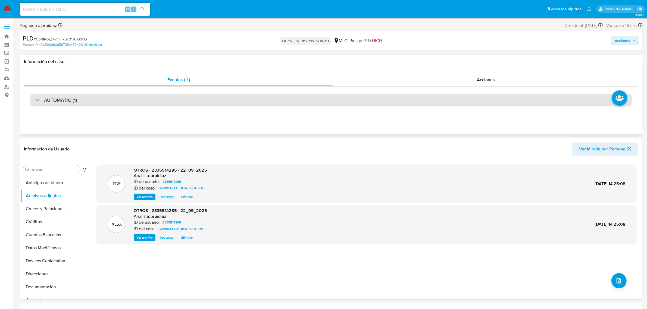
click at [49, 100] on h3 "AUTOMATIC (1)" at bounding box center [60, 100] width 33 height 6
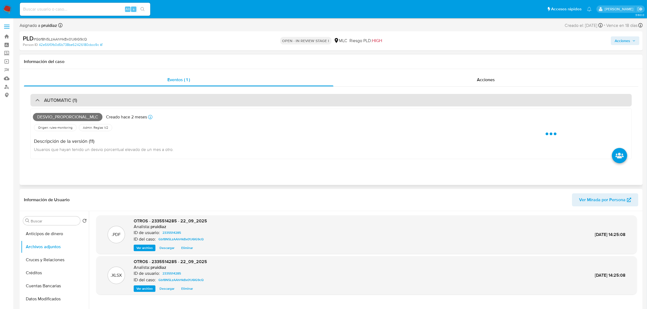
click at [49, 101] on h3 "AUTOMATIC (1)" at bounding box center [60, 100] width 33 height 6
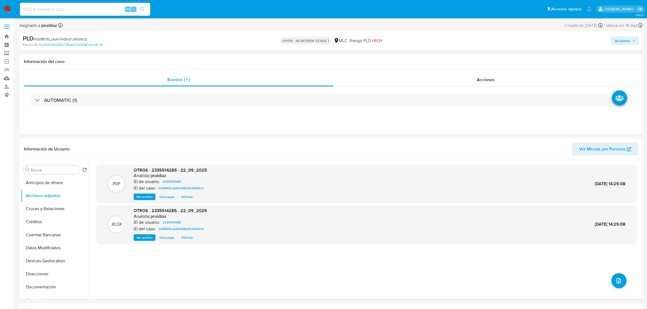
click at [619, 44] on span "Acciones" at bounding box center [622, 40] width 15 height 9
click at [486, 55] on span "Resolución del caso" at bounding box center [470, 58] width 39 height 6
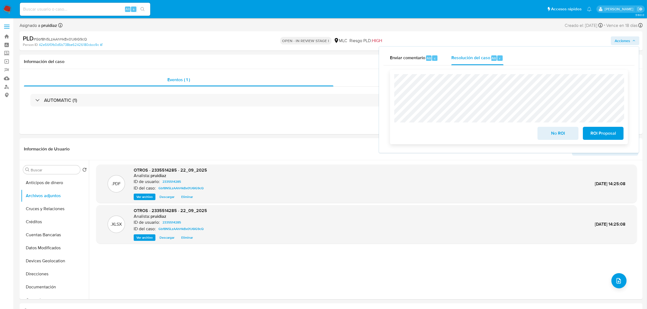
click at [614, 135] on span "ROI Proposal" at bounding box center [603, 133] width 27 height 12
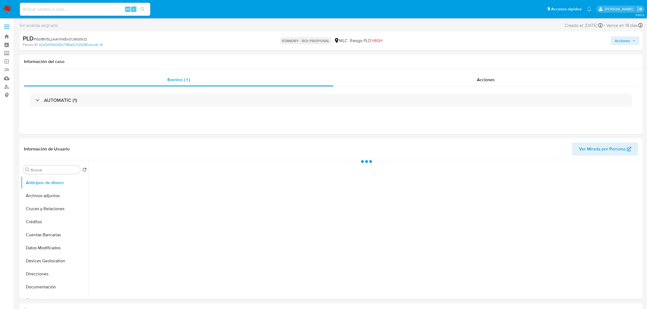
select select "10"
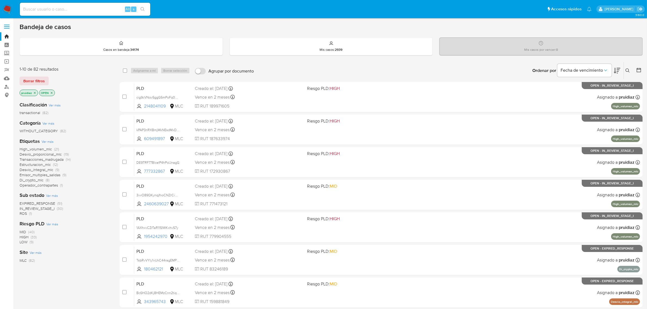
click at [9, 4] on nav "Pausado Ver notificaciones Alt s Accesos rápidos Presiona las siguientes teclas…" at bounding box center [323, 9] width 647 height 18
click at [8, 9] on img at bounding box center [7, 9] width 9 height 9
click at [617, 71] on icon at bounding box center [617, 71] width 7 height 6
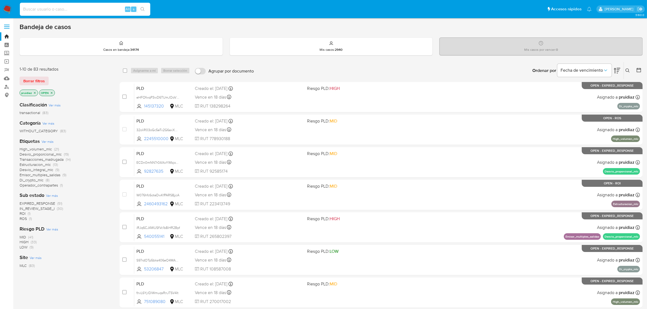
click at [56, 6] on input at bounding box center [85, 9] width 130 height 7
paste input "2070582181"
type input "2070582181"
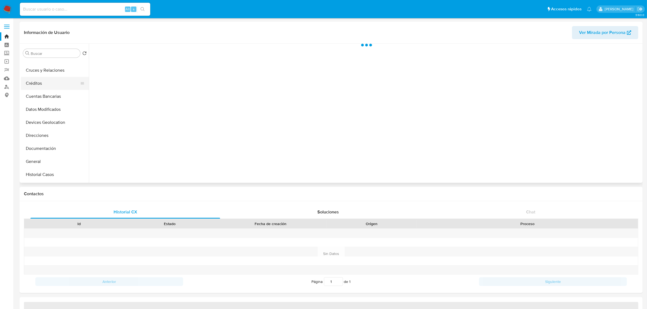
scroll to position [34, 0]
select select "10"
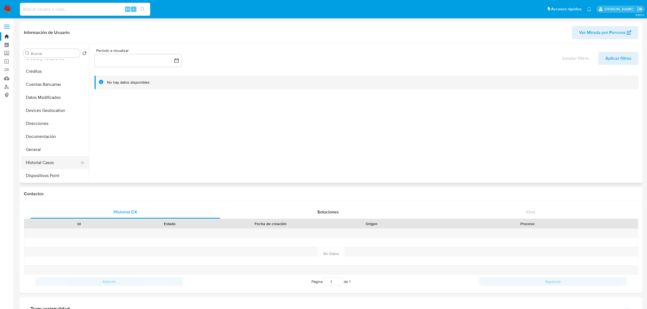
click at [42, 161] on button "Historial Casos" at bounding box center [53, 162] width 64 height 13
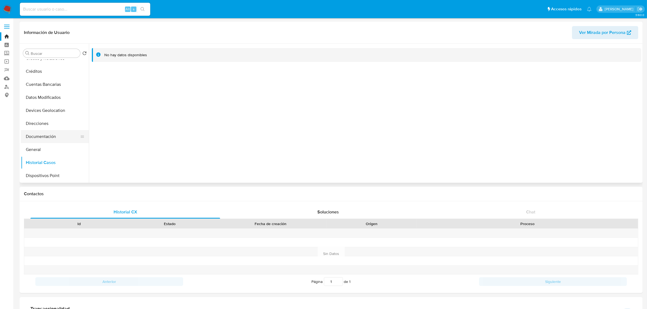
click at [42, 134] on button "Documentación" at bounding box center [53, 136] width 64 height 13
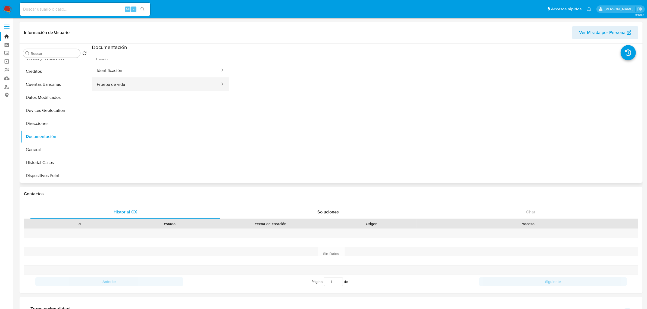
click at [132, 83] on button "Prueba de vida" at bounding box center [156, 84] width 129 height 14
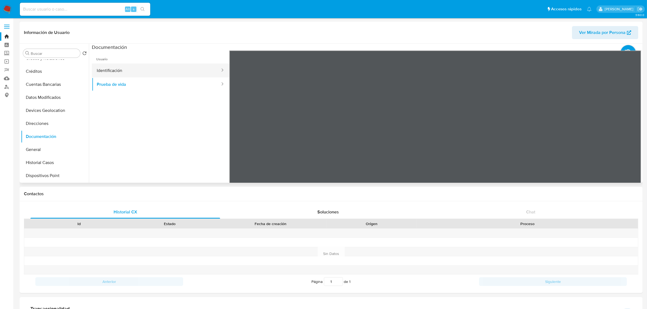
click at [136, 65] on button "Identificación" at bounding box center [156, 71] width 129 height 14
click at [632, 139] on icon at bounding box center [634, 138] width 11 height 11
click at [236, 143] on icon at bounding box center [236, 138] width 11 height 11
click at [126, 85] on button "Prueba de vida" at bounding box center [156, 84] width 129 height 14
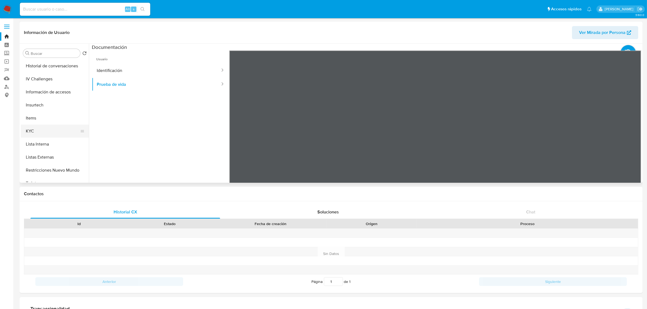
click at [33, 129] on button "KYC" at bounding box center [53, 131] width 64 height 13
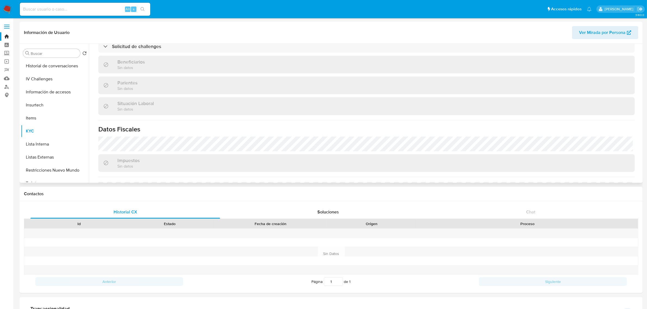
scroll to position [294, 0]
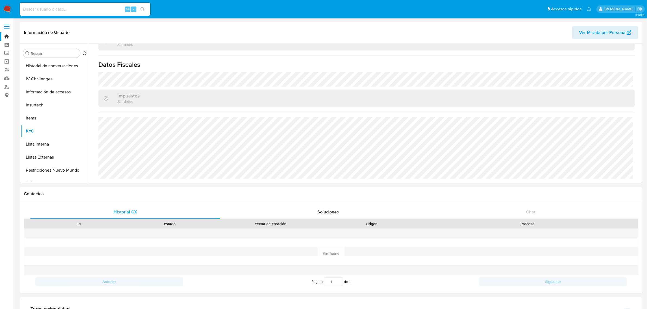
click at [10, 7] on img at bounding box center [7, 9] width 9 height 9
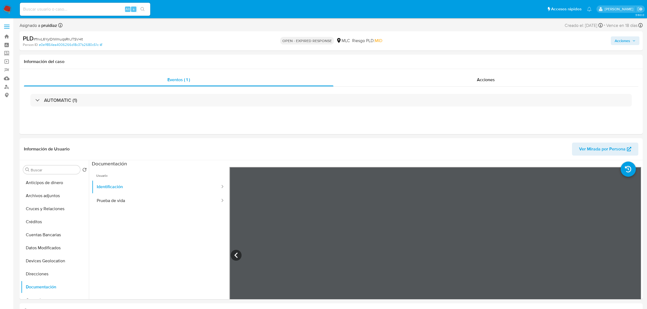
select select "10"
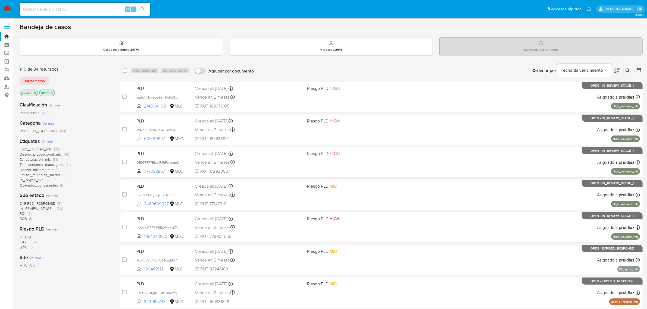
click at [619, 71] on icon at bounding box center [617, 70] width 7 height 7
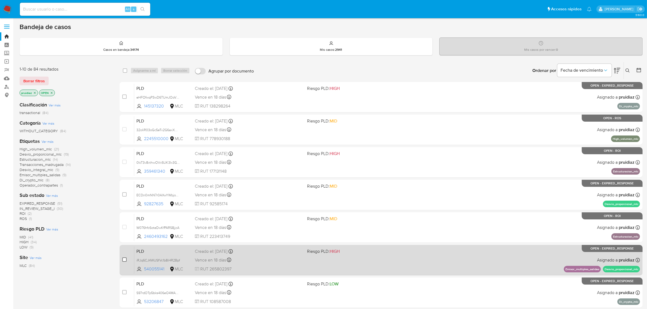
click at [123, 260] on input "checkbox" at bounding box center [124, 260] width 4 height 4
checkbox input "true"
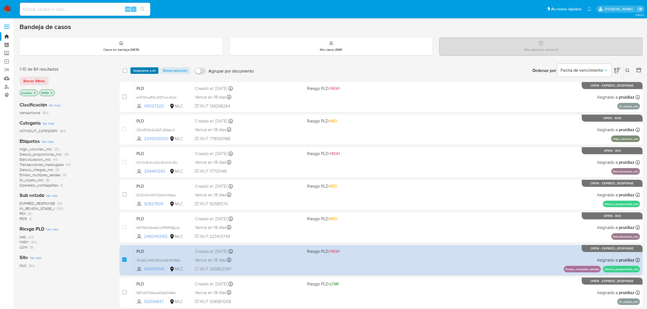
click at [147, 72] on span "Asignarme a mí" at bounding box center [144, 70] width 23 height 5
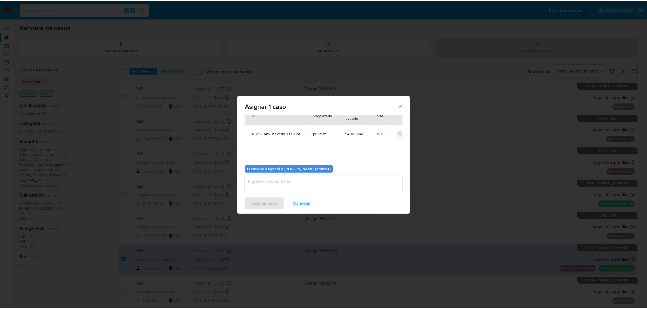
scroll to position [28, 0]
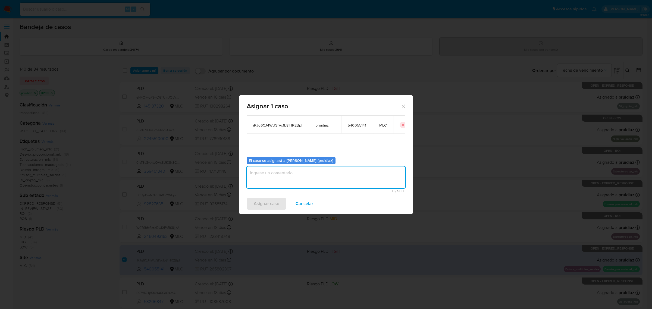
click at [323, 183] on textarea "assign-modal" at bounding box center [326, 178] width 159 height 22
type textarea "-"
click at [263, 206] on span "Asignar caso" at bounding box center [267, 204] width 26 height 12
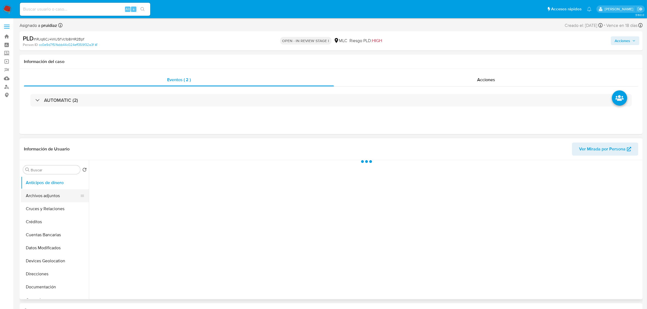
click at [45, 194] on button "Archivos adjuntos" at bounding box center [53, 195] width 64 height 13
select select "10"
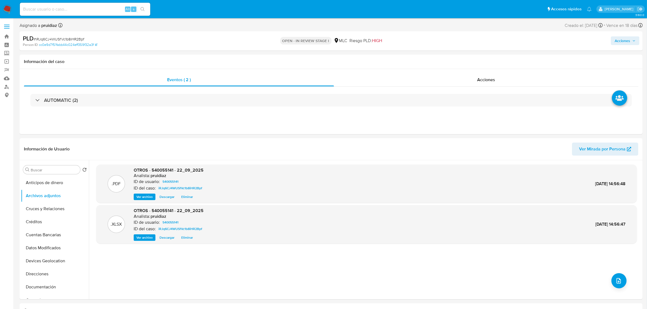
click at [621, 42] on span "Acciones" at bounding box center [622, 40] width 15 height 9
drag, startPoint x: 469, startPoint y: 60, endPoint x: 469, endPoint y: 64, distance: 4.4
click at [469, 64] on div "Resolución del caso Alt r" at bounding box center [477, 58] width 52 height 14
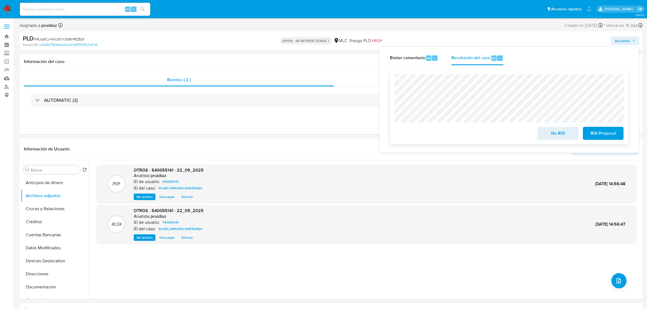
click at [594, 135] on span "ROI Proposal" at bounding box center [603, 133] width 27 height 12
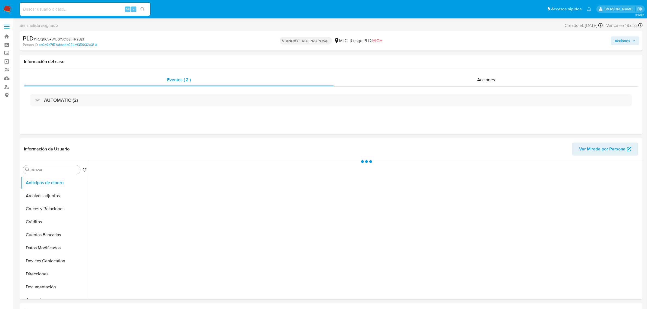
select select "10"
